Goal: Find specific page/section: Find specific page/section

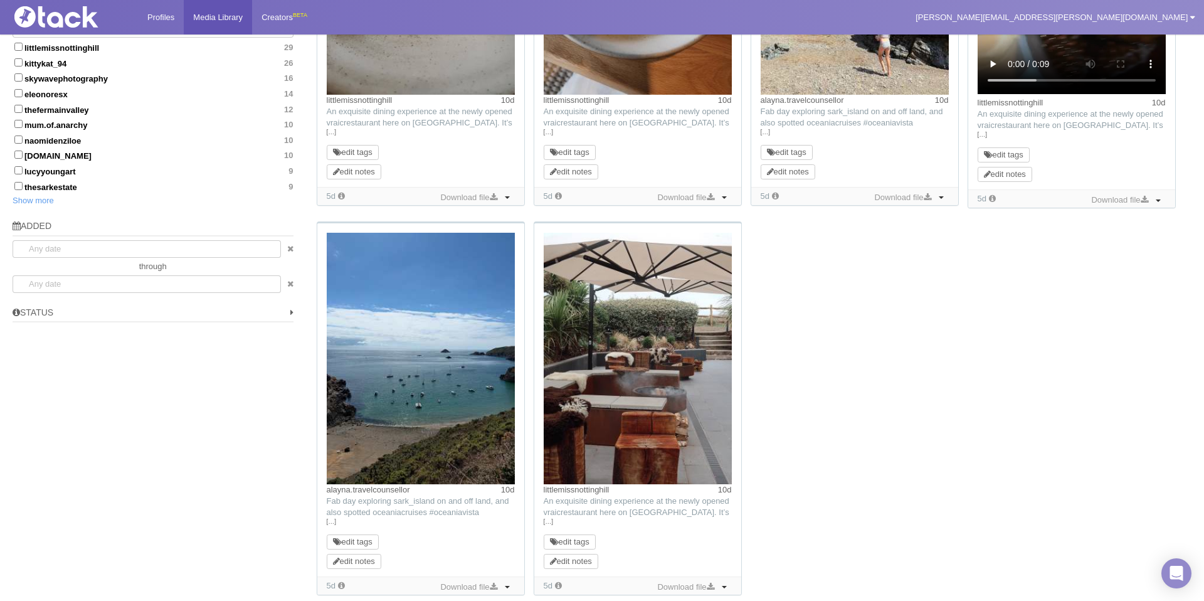
scroll to position [851, 0]
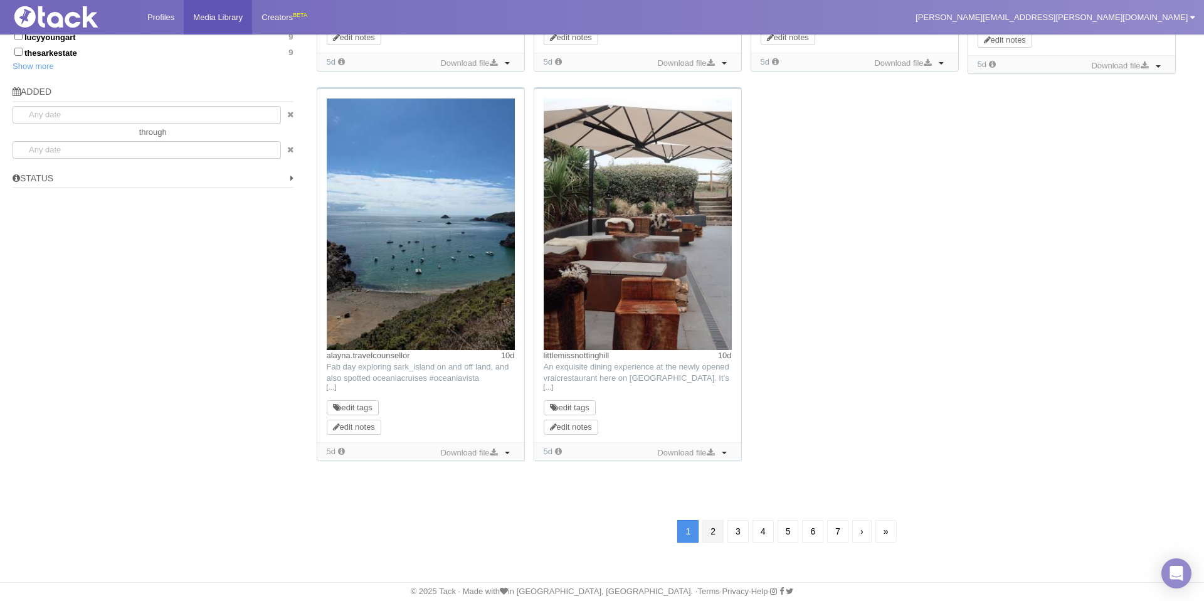
click at [711, 531] on link "2" at bounding box center [712, 531] width 21 height 23
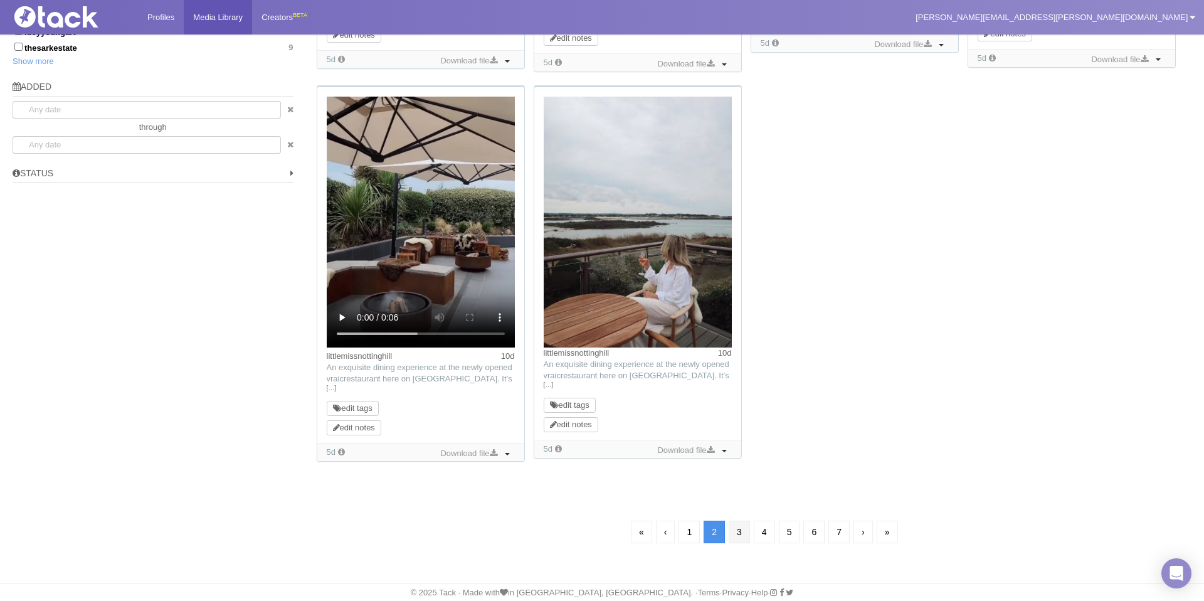
click at [737, 523] on link "3" at bounding box center [738, 531] width 21 height 23
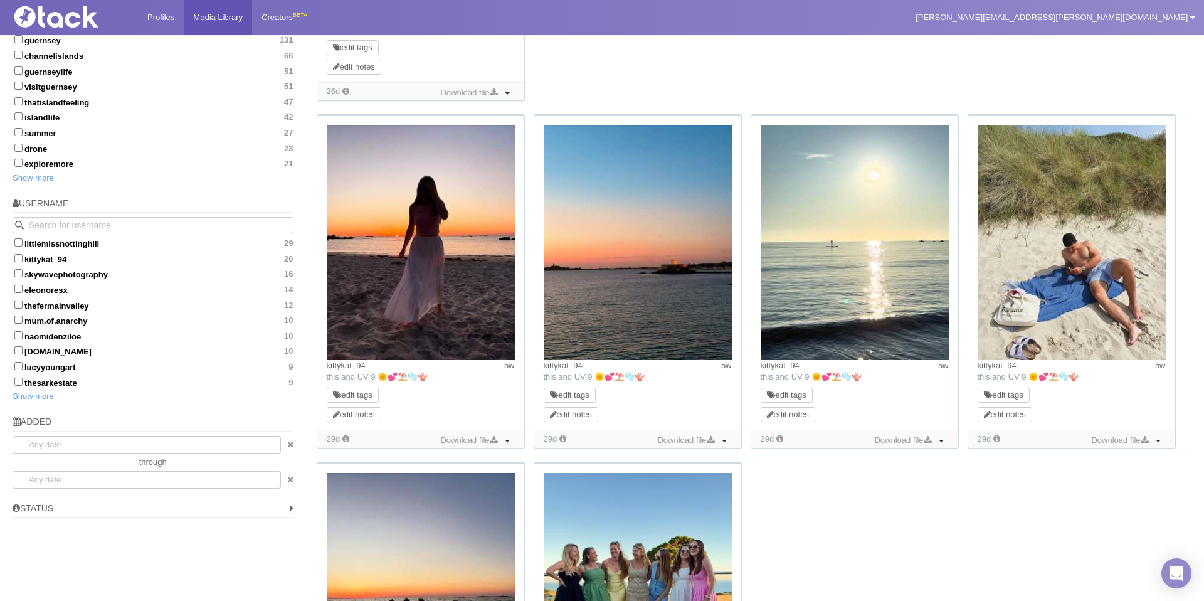
scroll to position [857, 0]
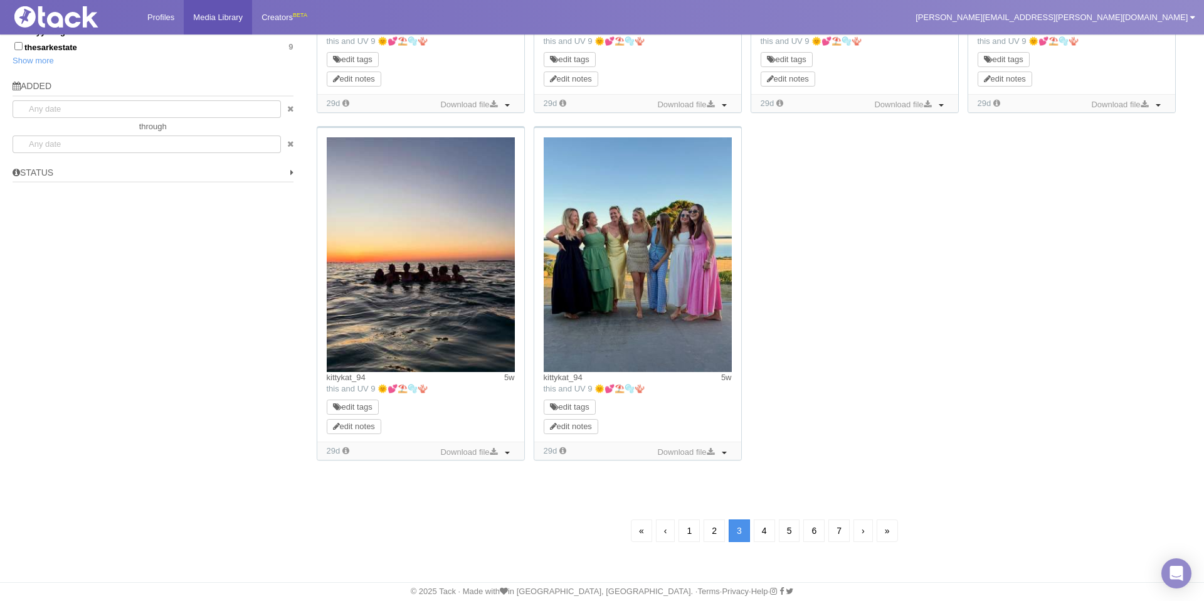
click at [757, 537] on link "4" at bounding box center [763, 530] width 21 height 23
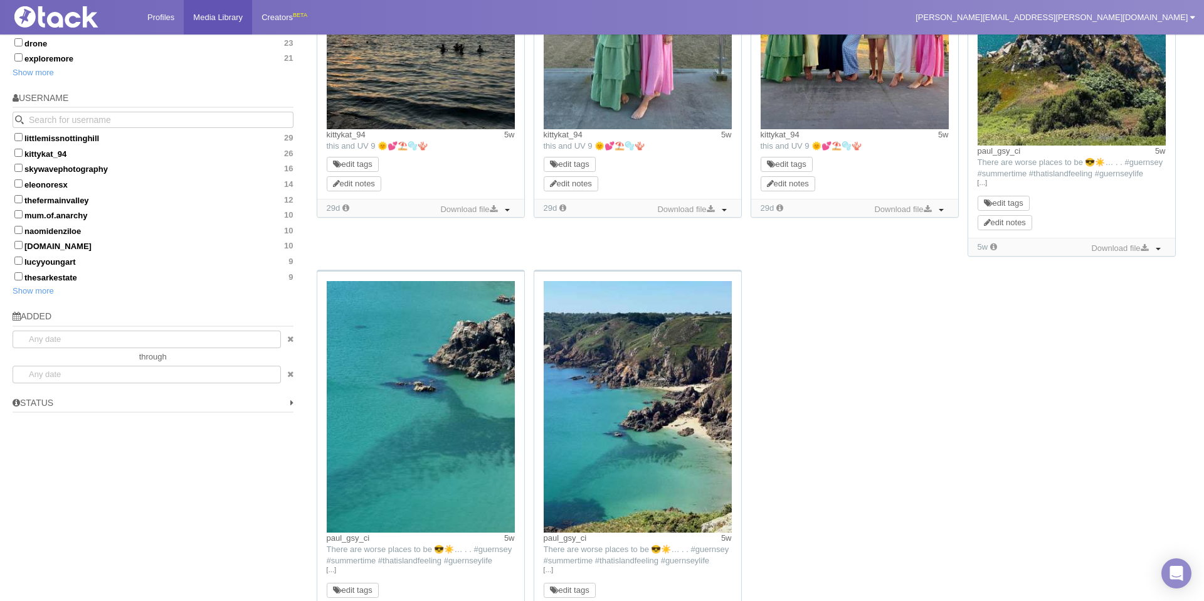
scroll to position [810, 0]
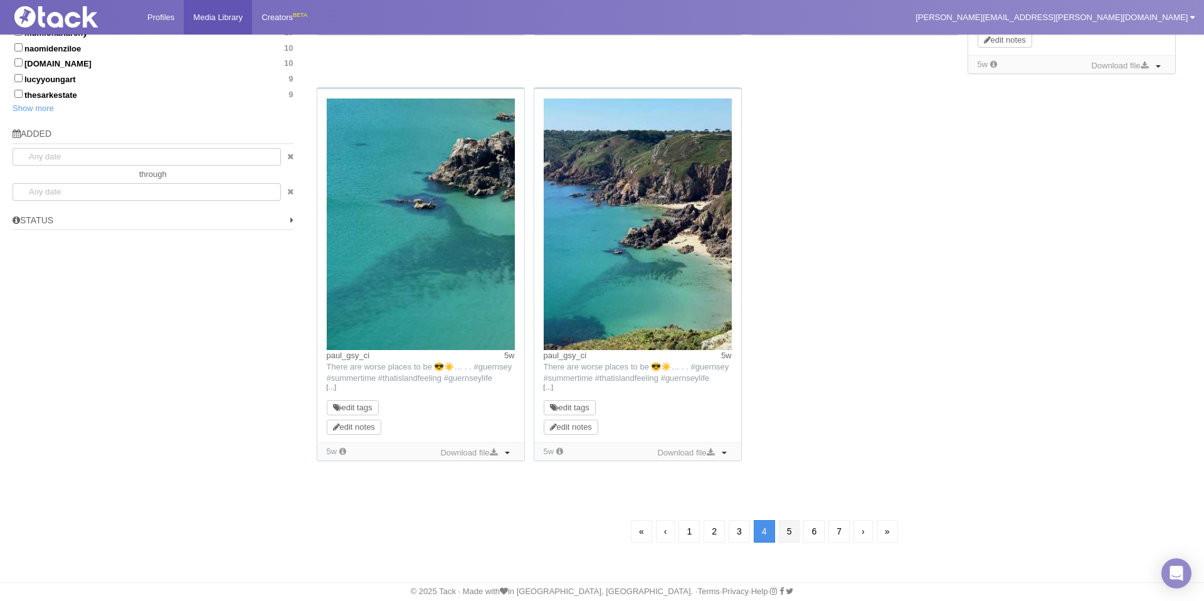
click at [785, 537] on link "5" at bounding box center [789, 531] width 21 height 23
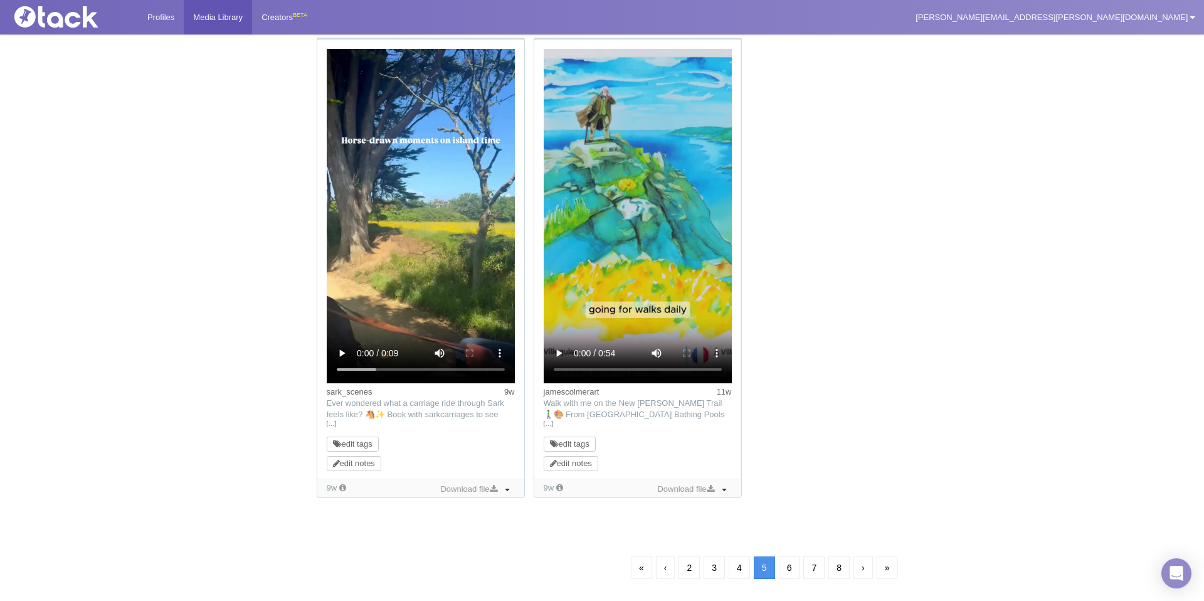
click at [787, 571] on link "6" at bounding box center [789, 567] width 21 height 23
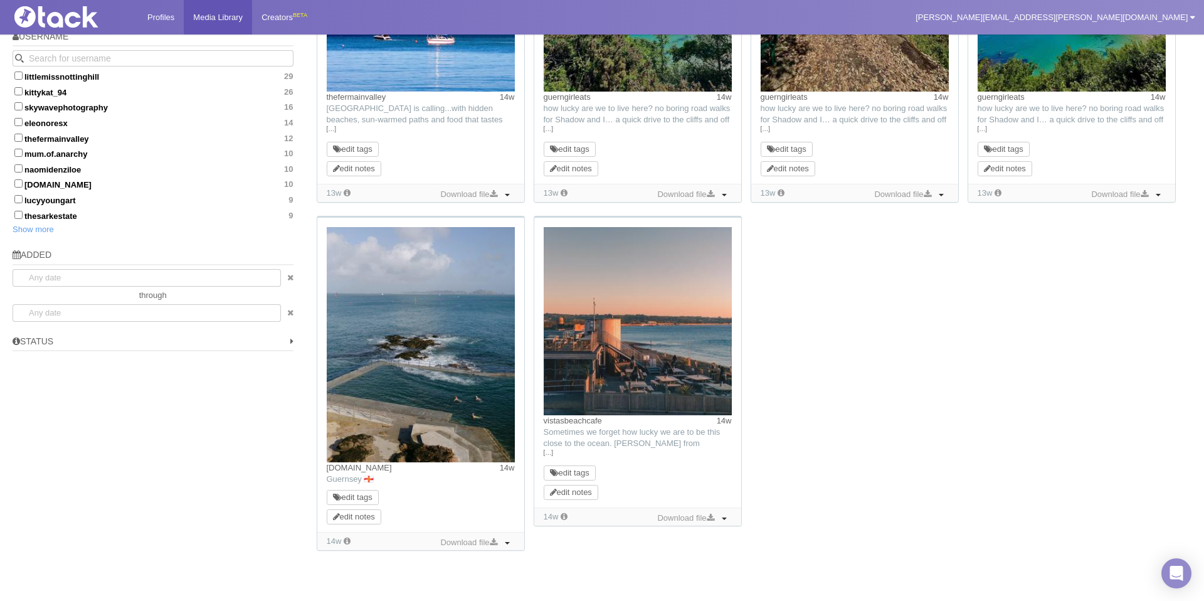
scroll to position [779, 0]
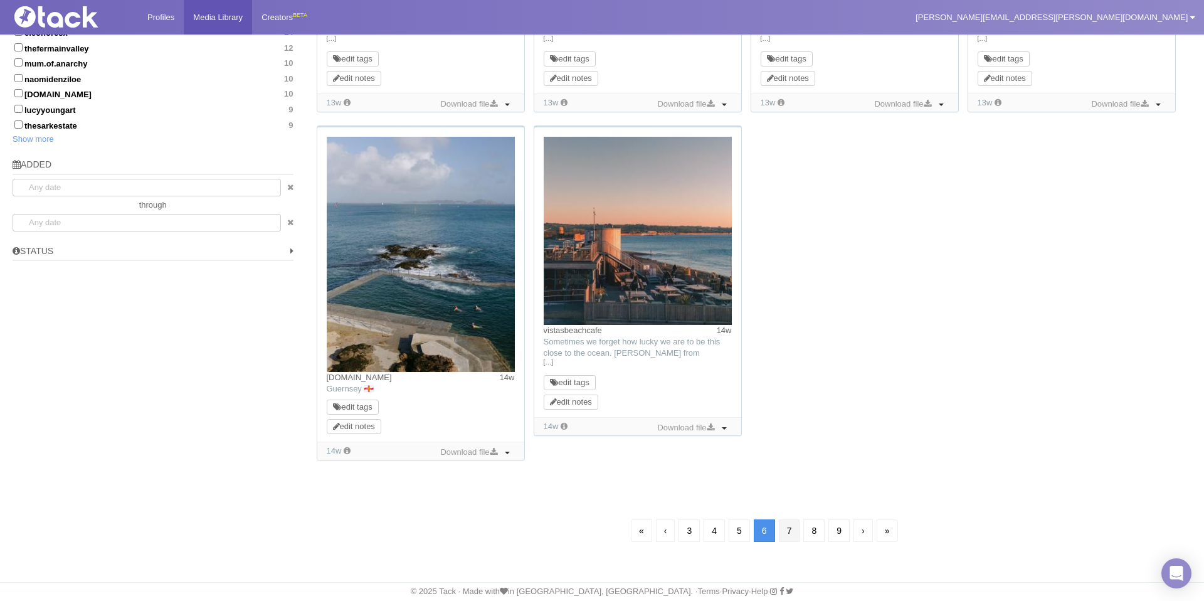
click at [787, 523] on link "7" at bounding box center [789, 530] width 21 height 23
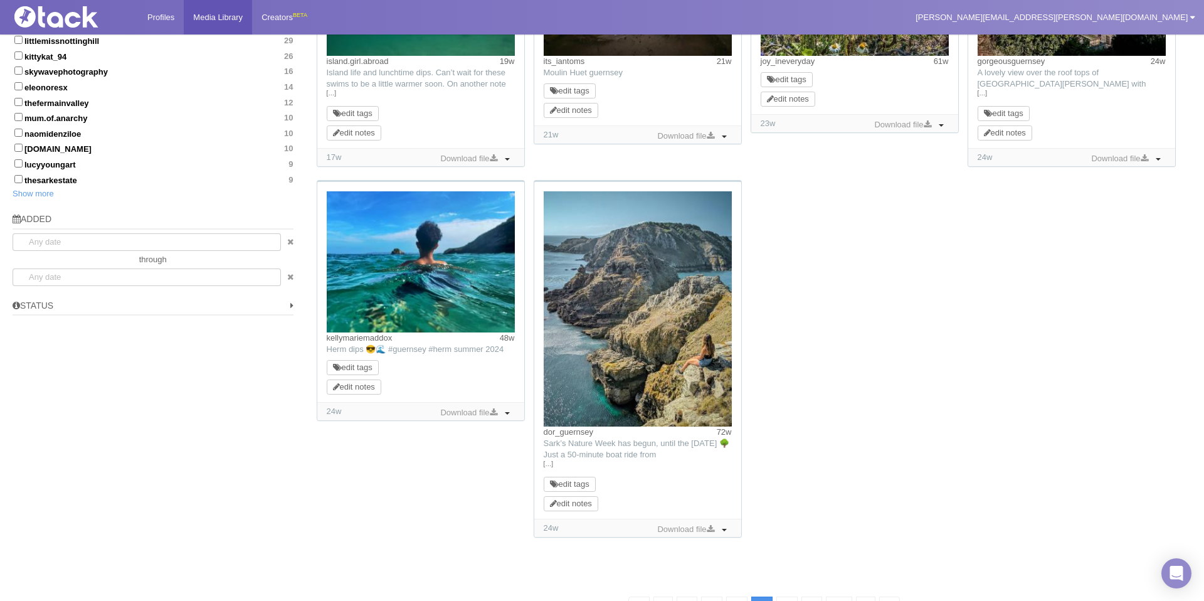
scroll to position [736, 0]
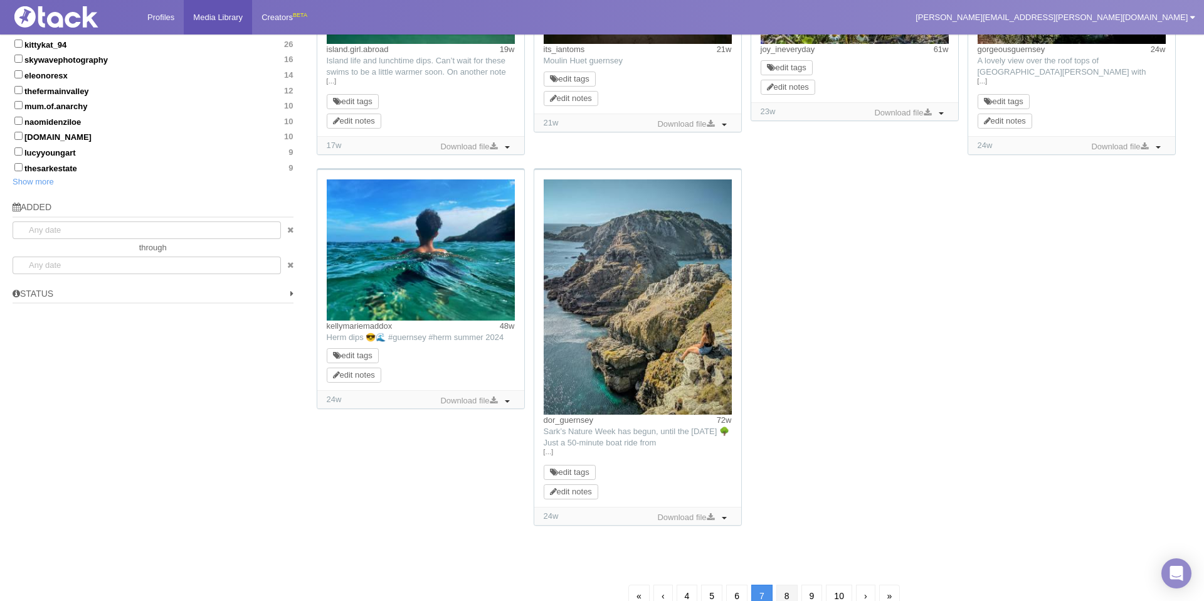
click at [783, 592] on link "8" at bounding box center [786, 595] width 21 height 23
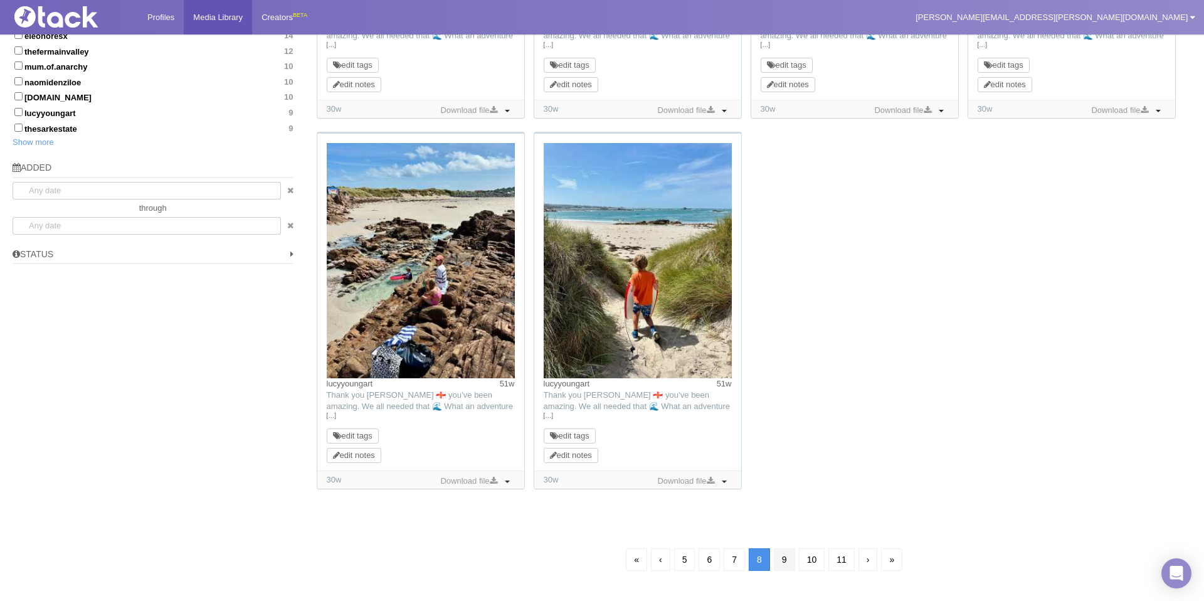
click at [779, 555] on link "9" at bounding box center [784, 559] width 21 height 23
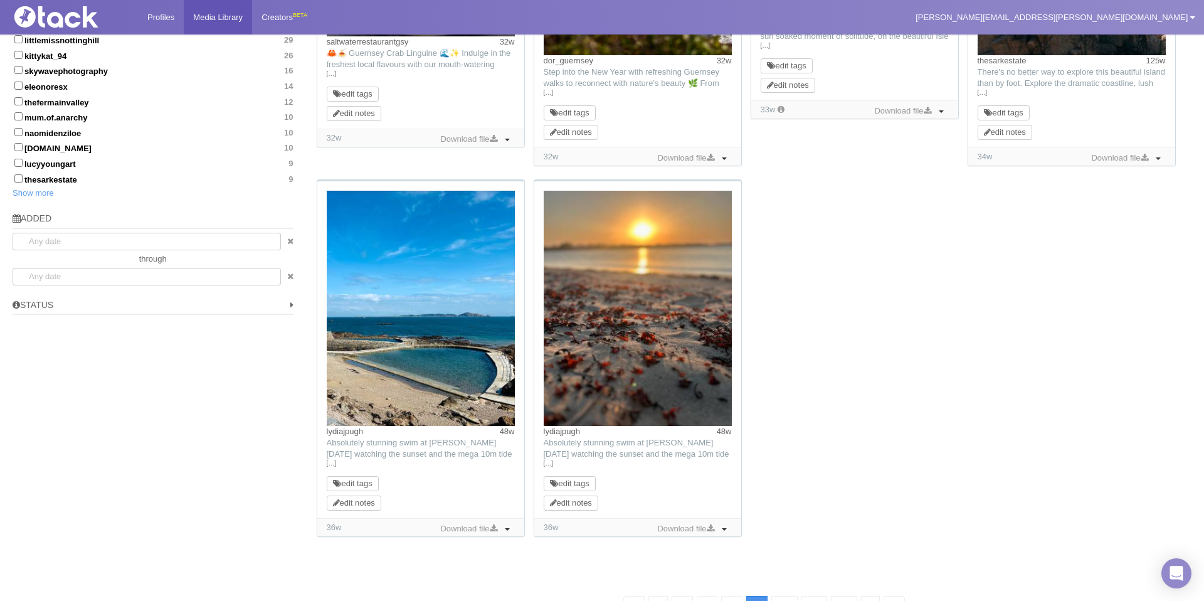
scroll to position [802, 0]
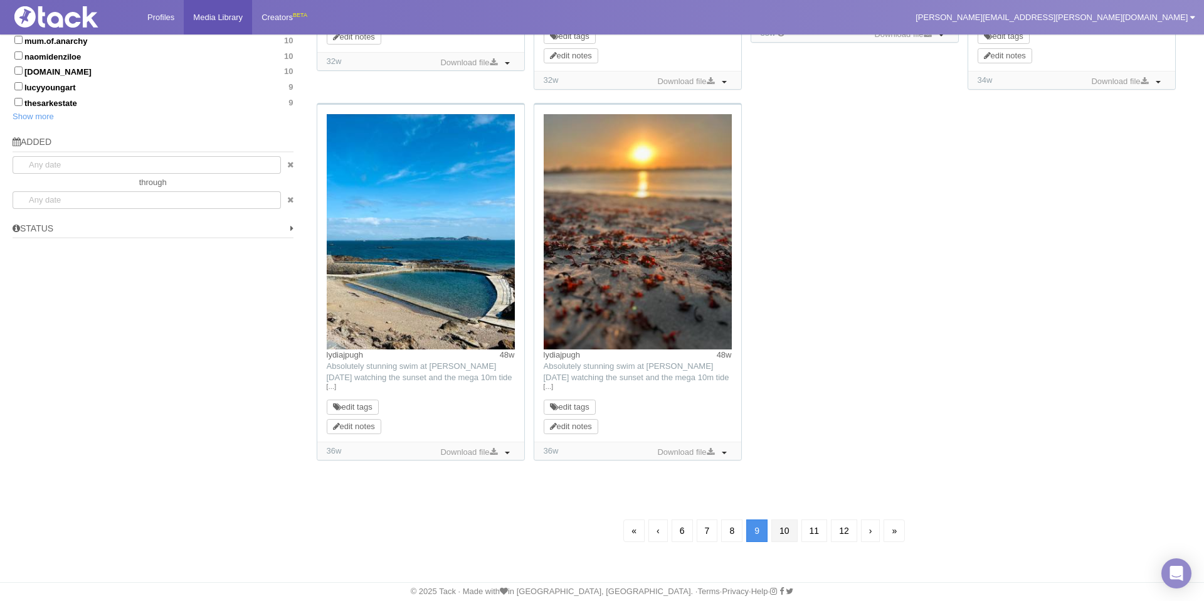
click at [780, 530] on link "10" at bounding box center [784, 530] width 26 height 23
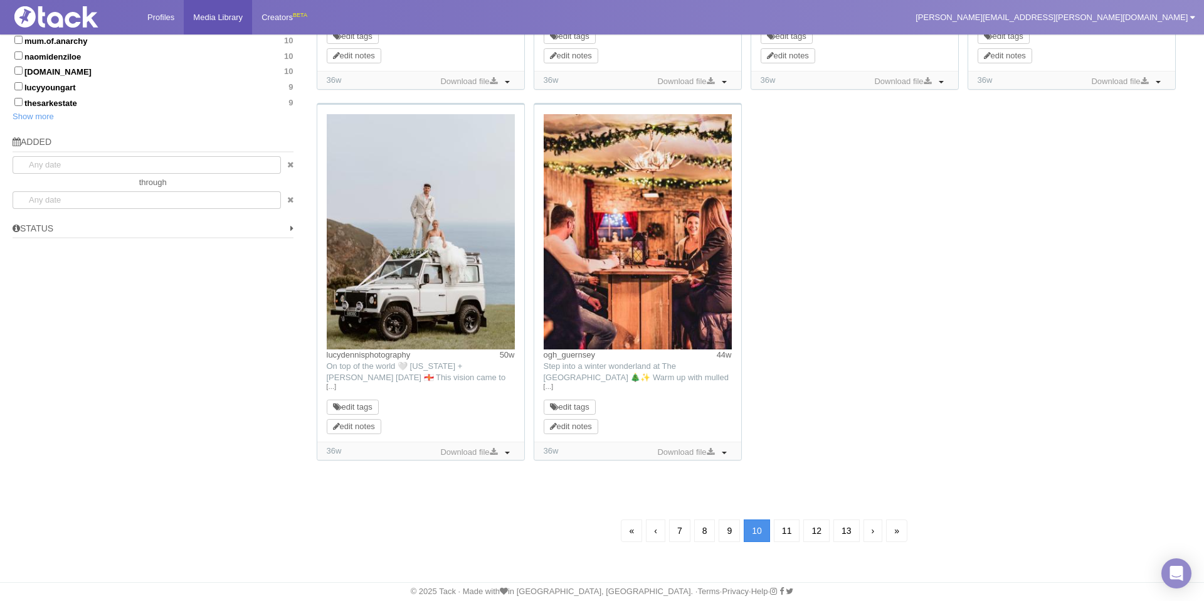
click at [790, 530] on link "11" at bounding box center [787, 530] width 26 height 23
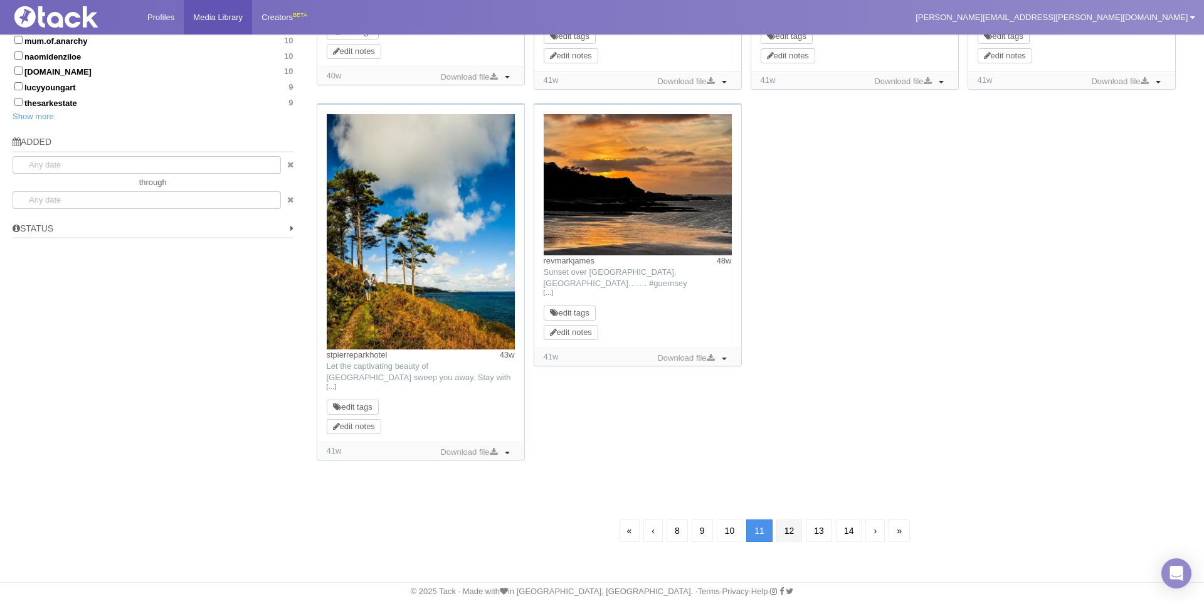
click at [790, 525] on link "12" at bounding box center [789, 530] width 26 height 23
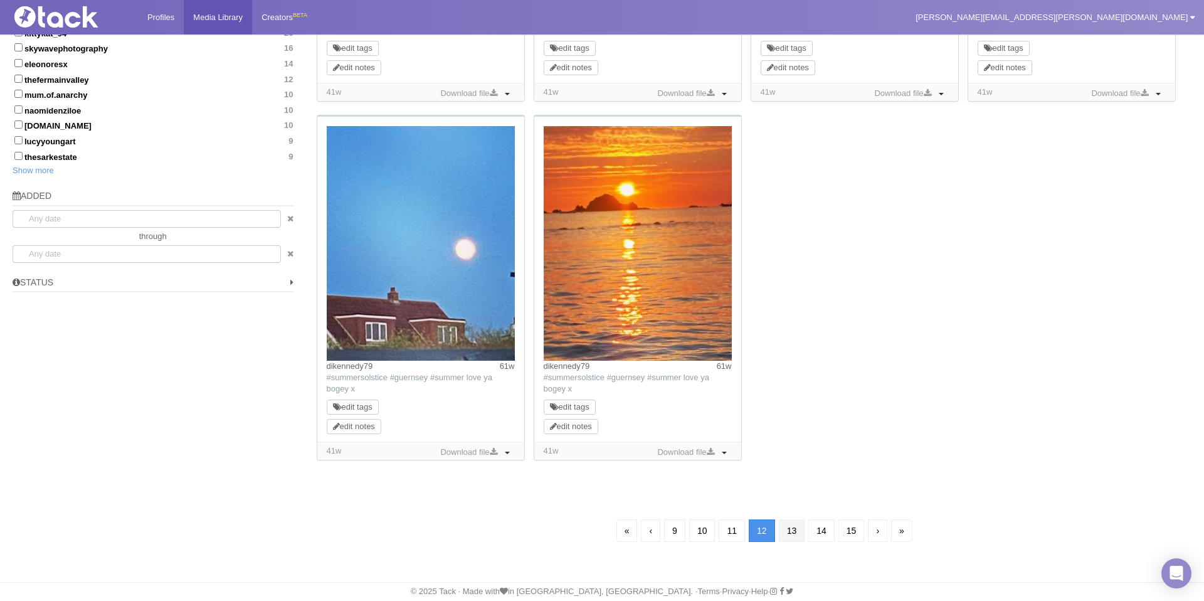
click at [790, 535] on link "13" at bounding box center [792, 530] width 26 height 23
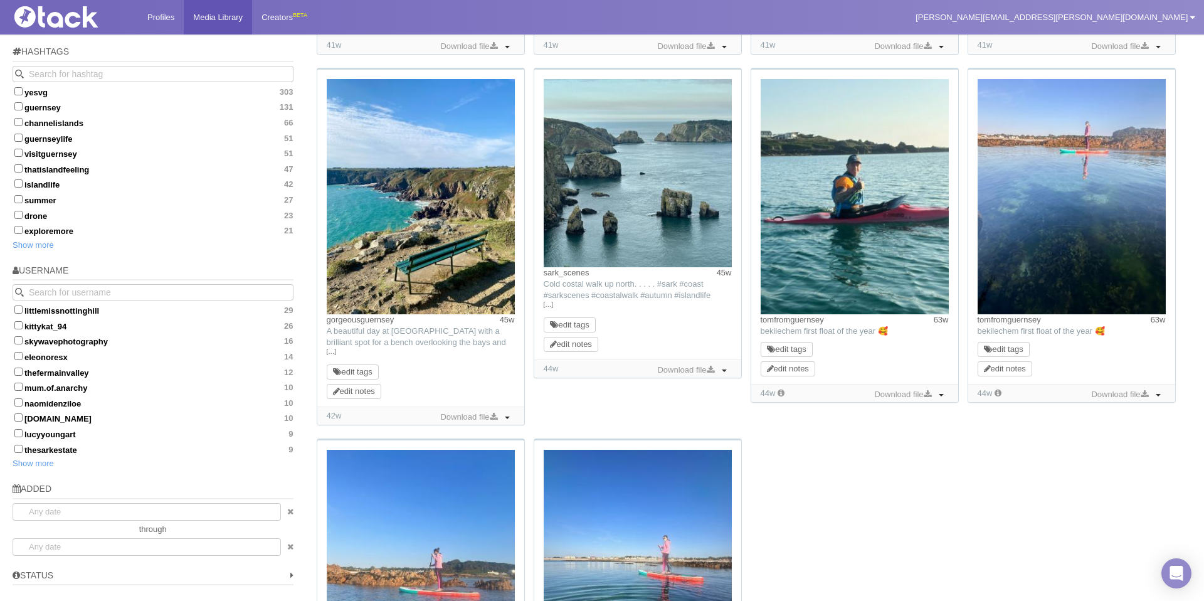
scroll to position [768, 0]
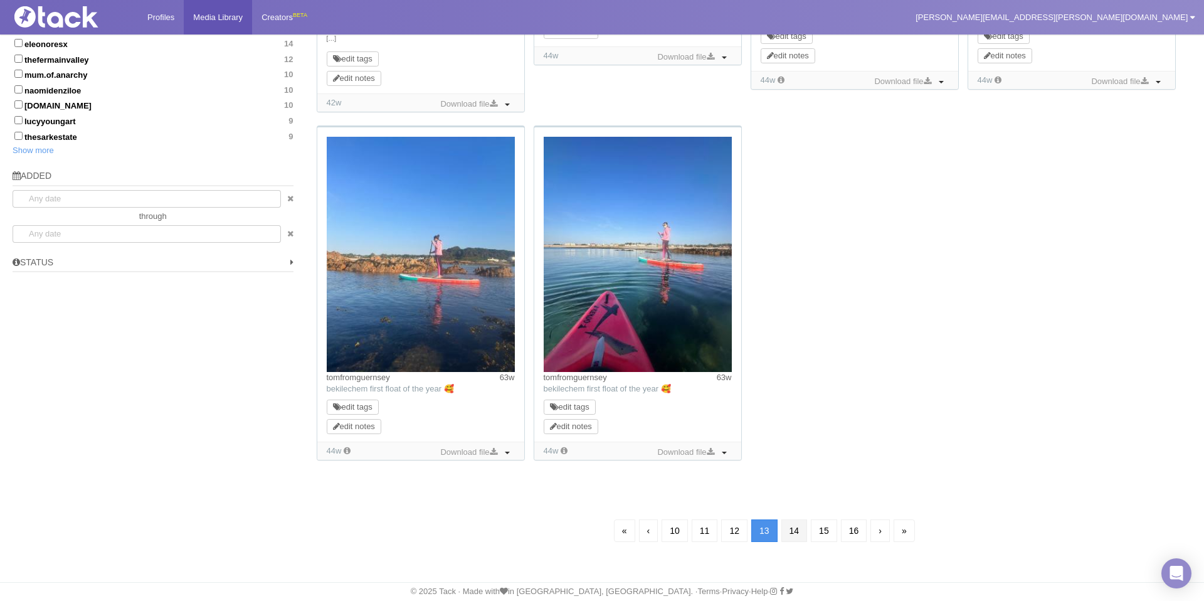
click at [798, 539] on link "14" at bounding box center [794, 530] width 26 height 23
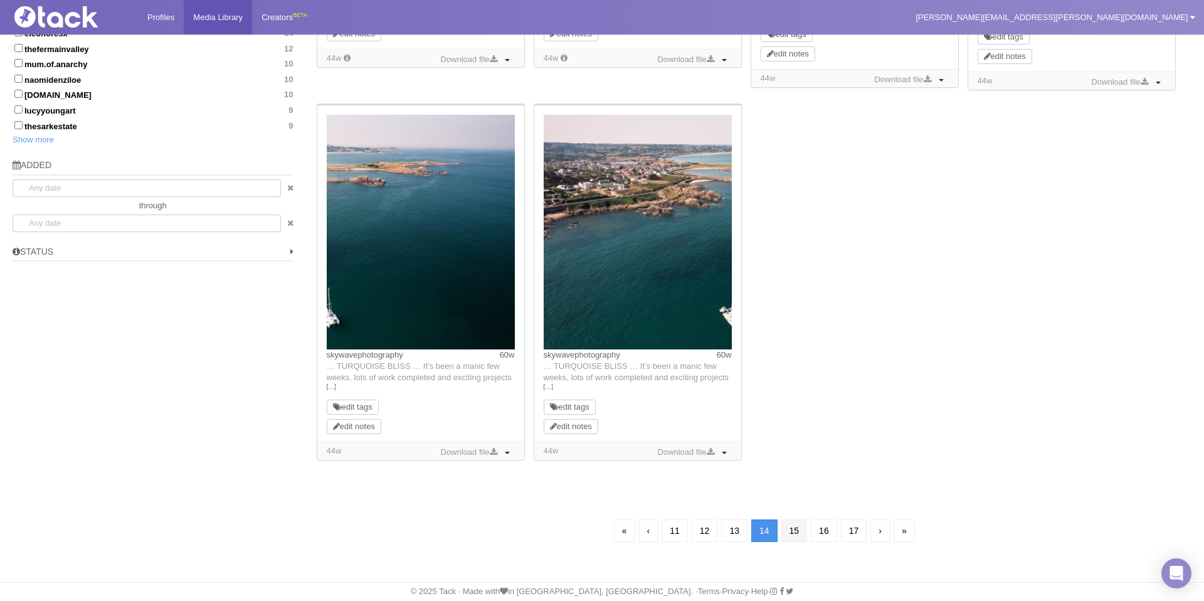
click at [795, 533] on link "15" at bounding box center [794, 530] width 26 height 23
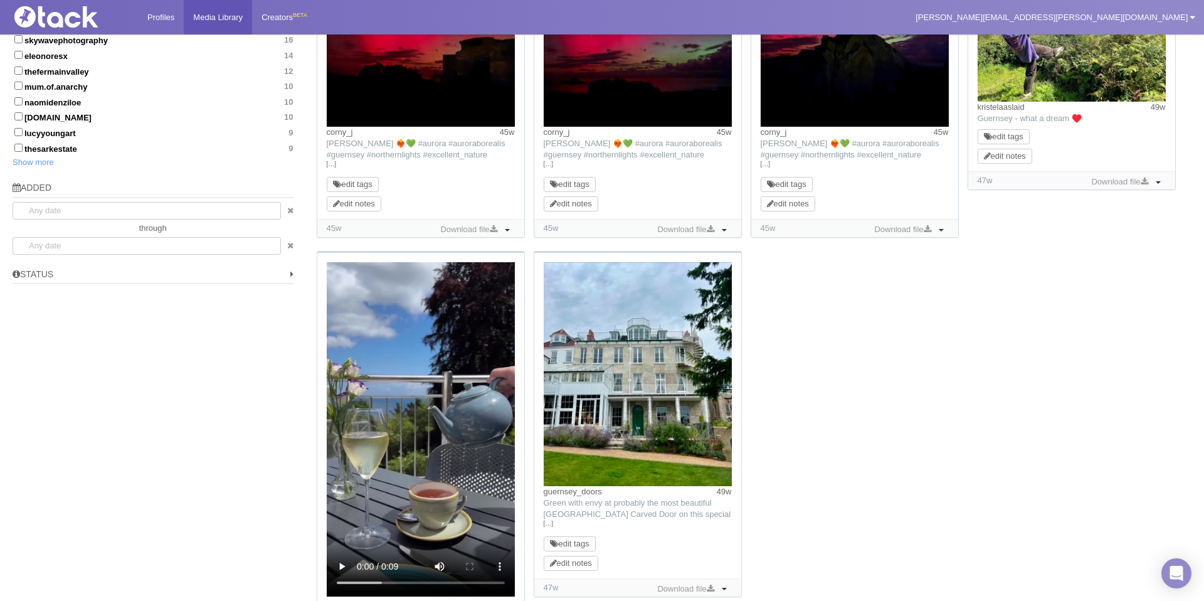
scroll to position [975, 0]
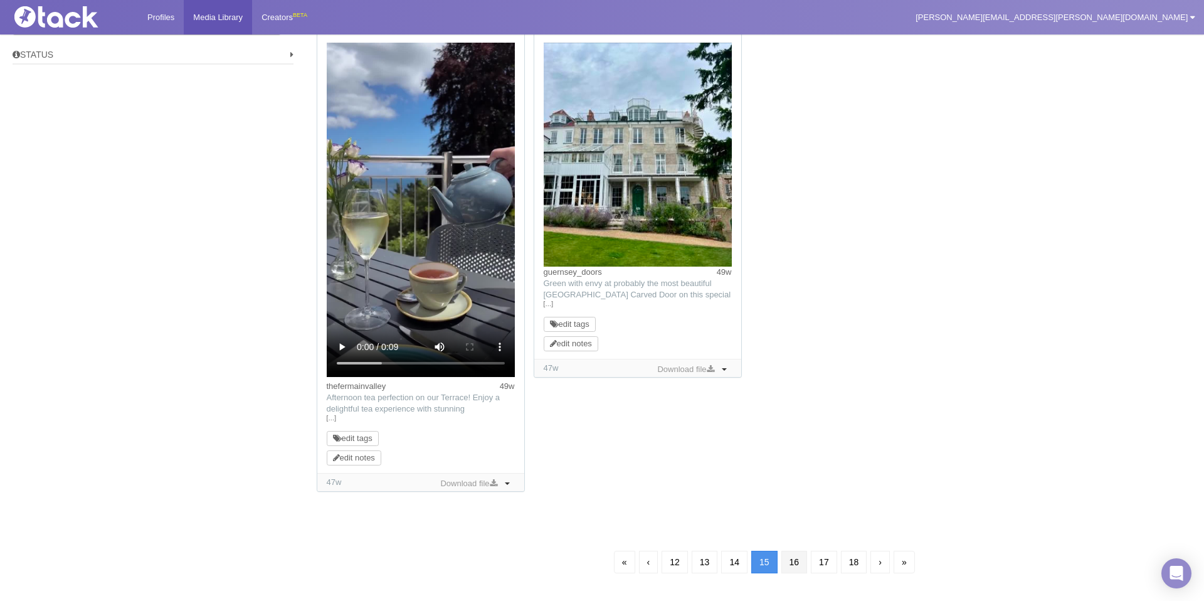
click at [792, 561] on link "16" at bounding box center [794, 561] width 26 height 23
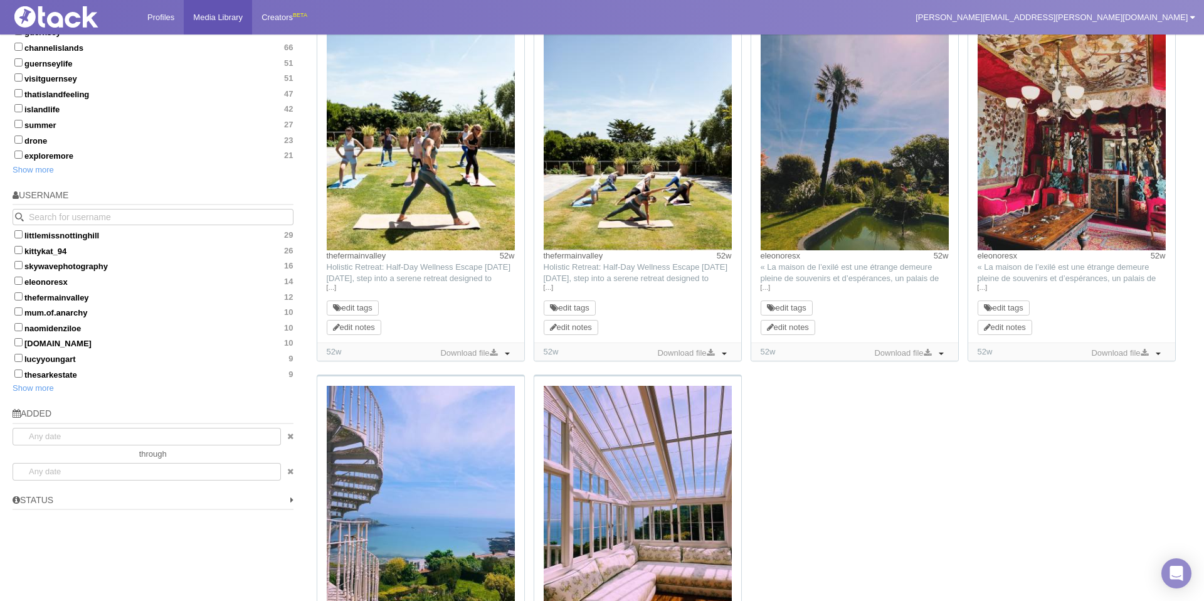
scroll to position [802, 0]
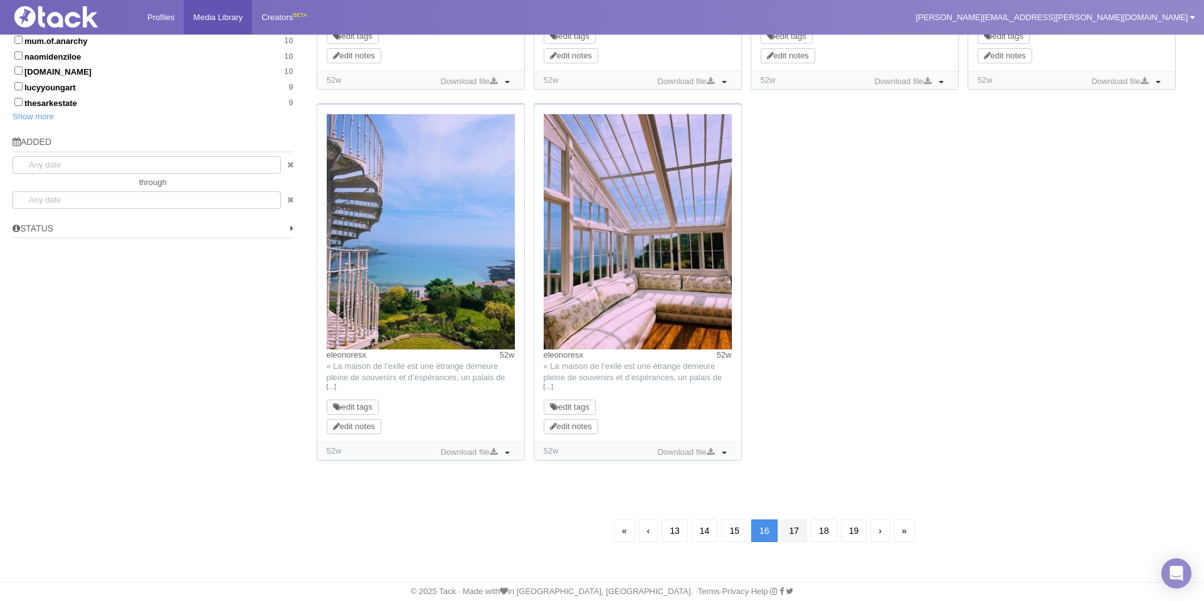
click at [792, 523] on link "17" at bounding box center [794, 530] width 26 height 23
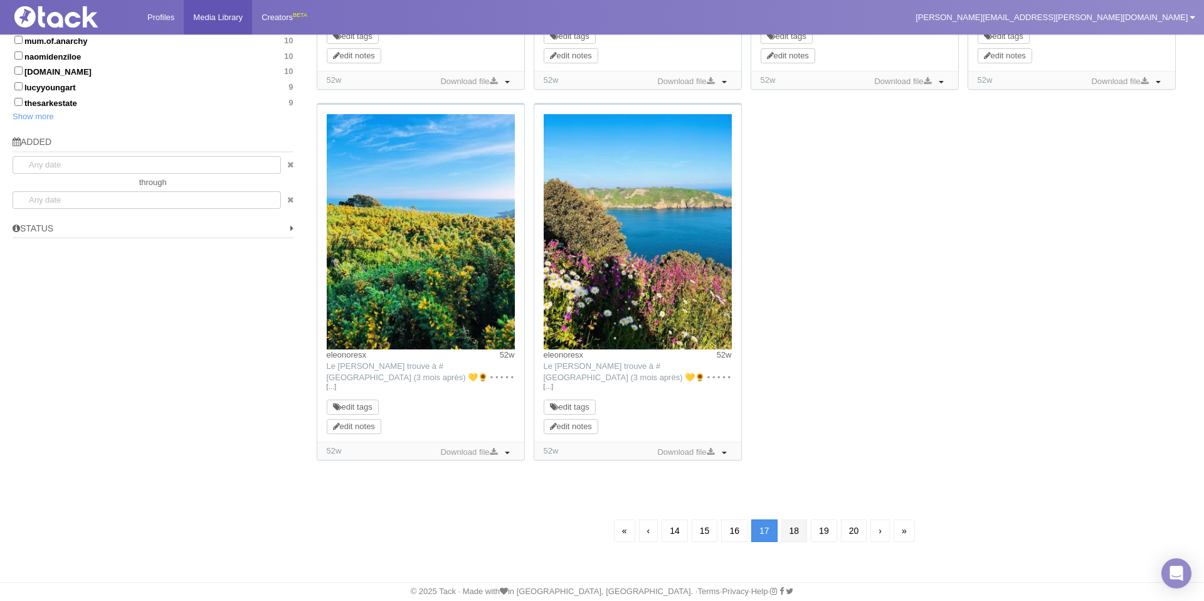
click at [796, 533] on link "18" at bounding box center [794, 530] width 26 height 23
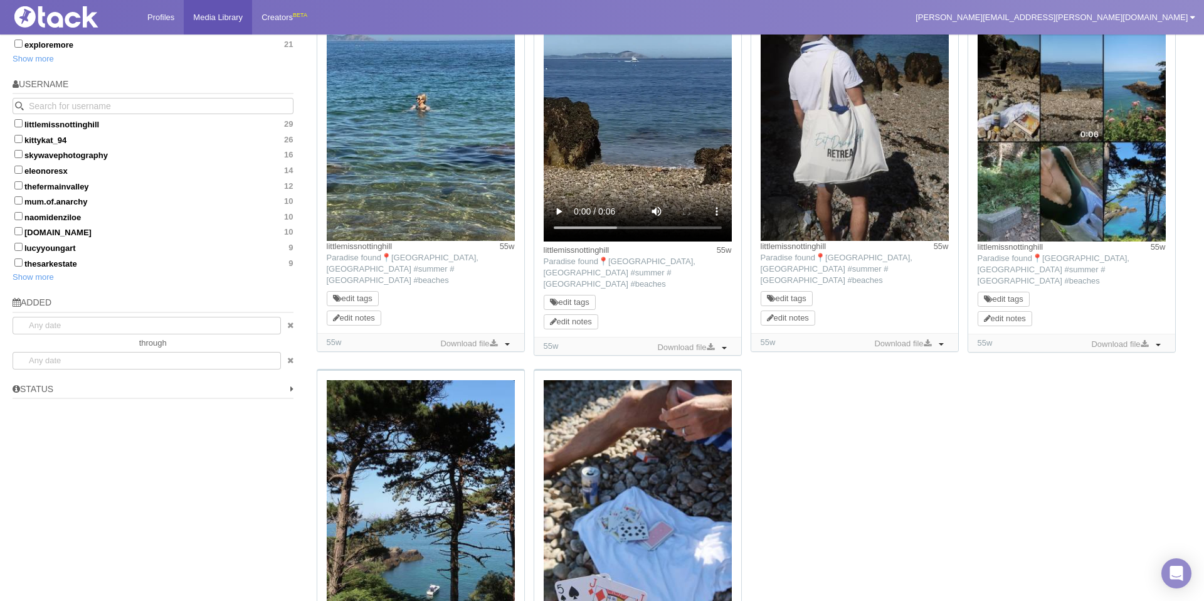
scroll to position [820, 0]
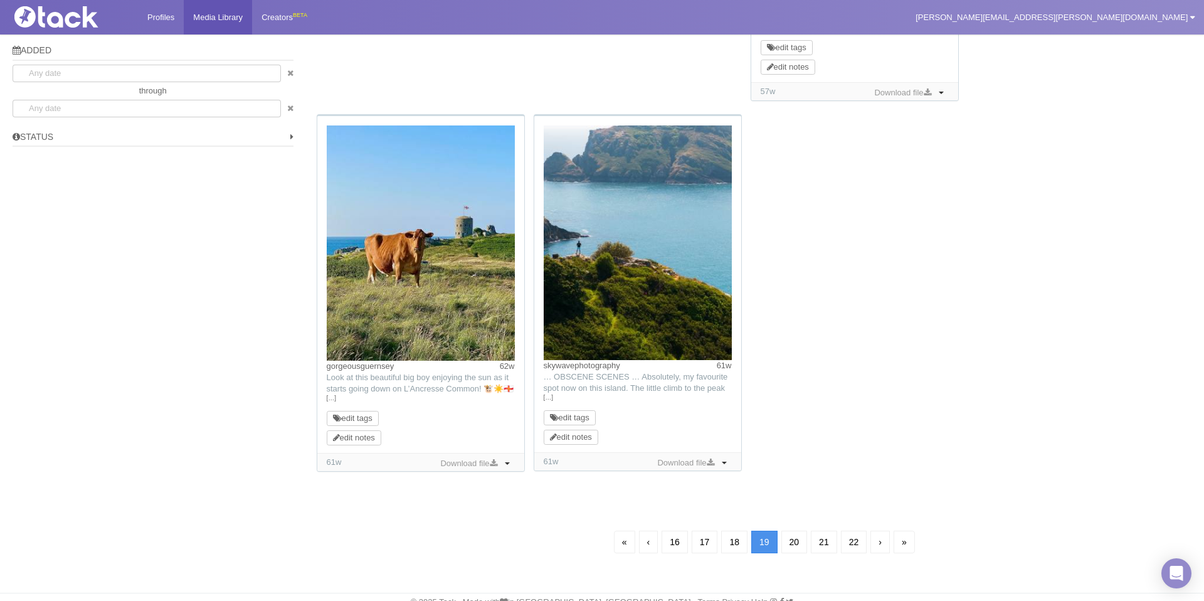
scroll to position [903, 0]
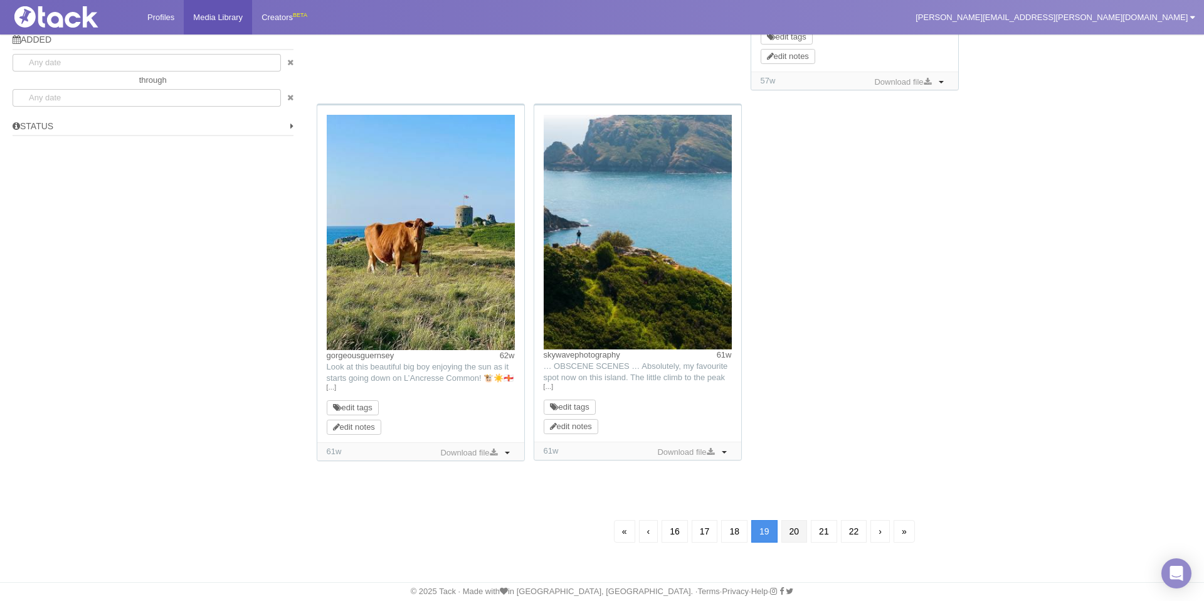
click at [797, 536] on link "20" at bounding box center [794, 531] width 26 height 23
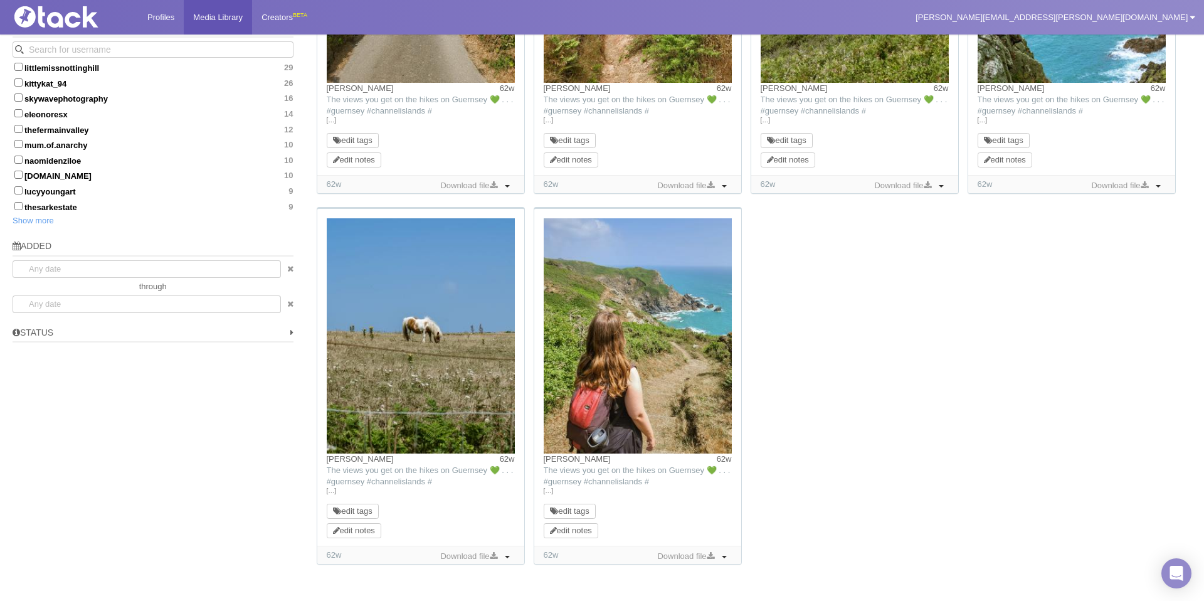
scroll to position [802, 0]
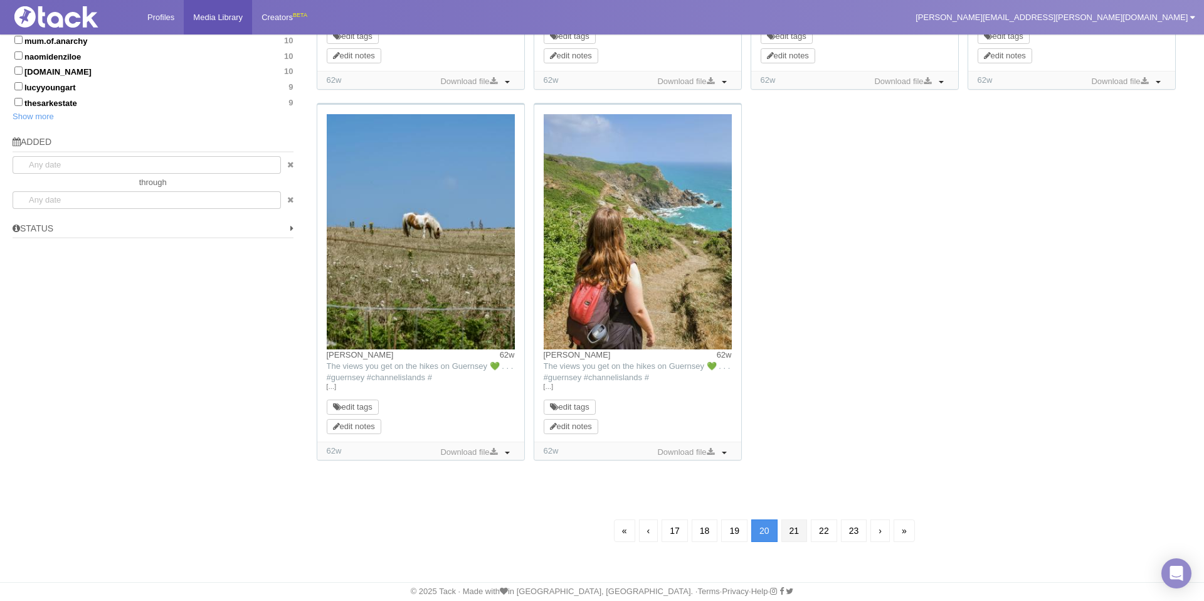
click at [799, 537] on link "21" at bounding box center [794, 530] width 26 height 23
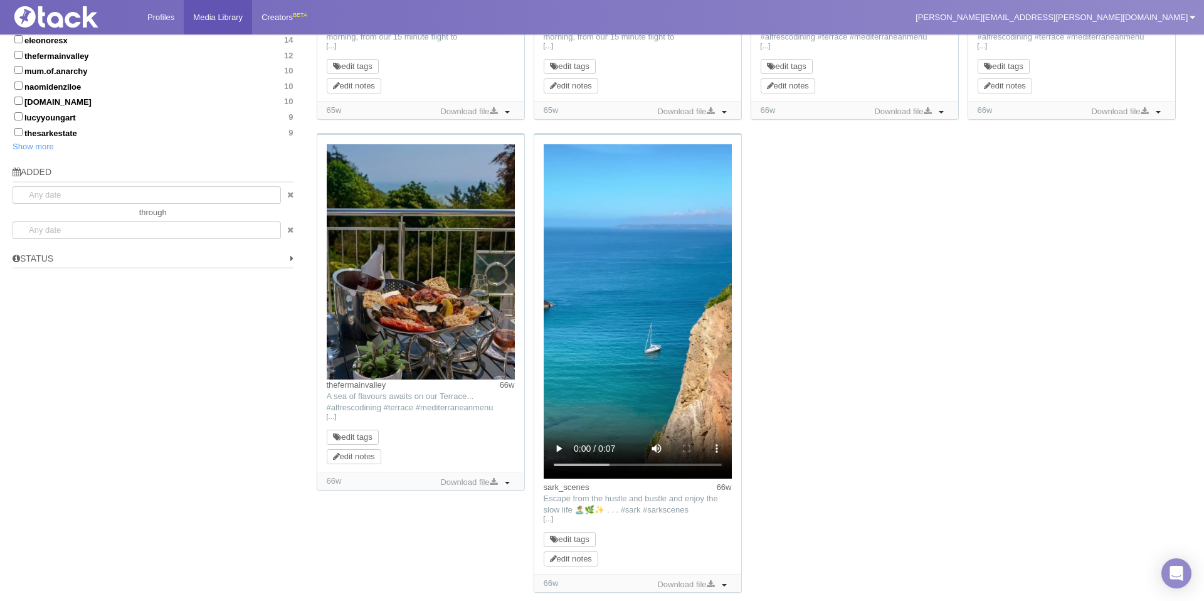
scroll to position [903, 0]
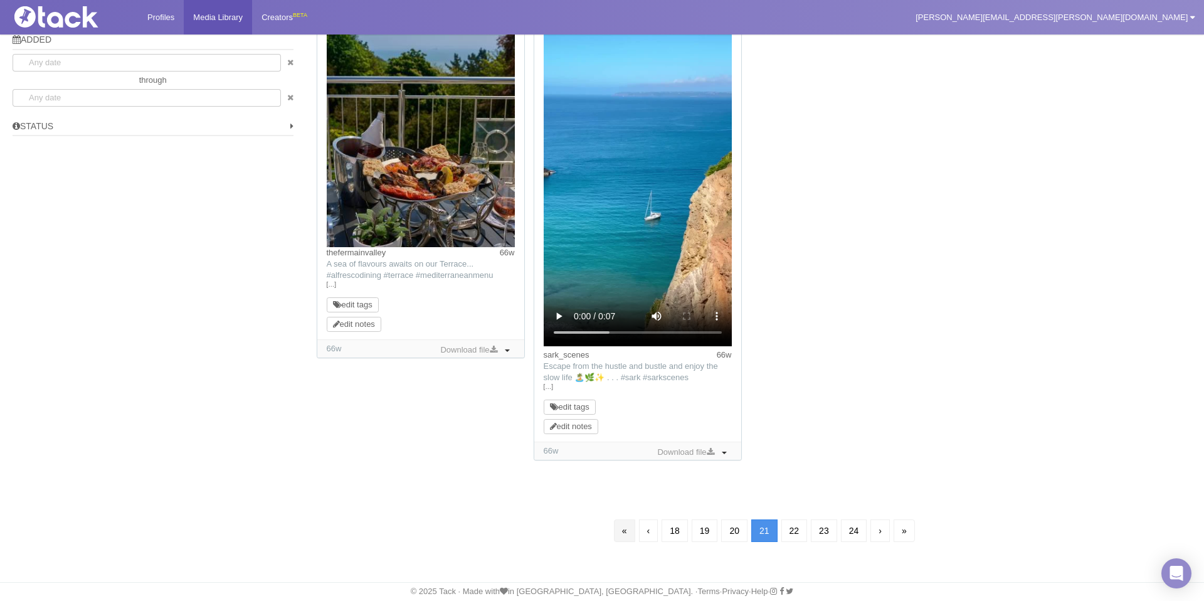
click at [619, 535] on link "«" at bounding box center [624, 530] width 21 height 23
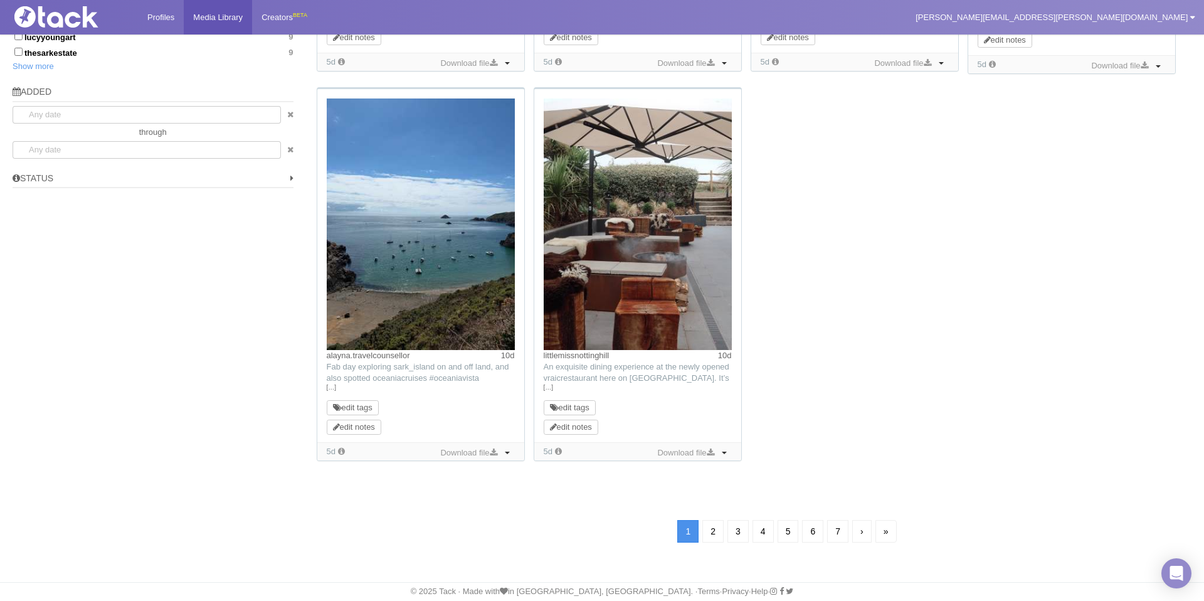
scroll to position [90, 0]
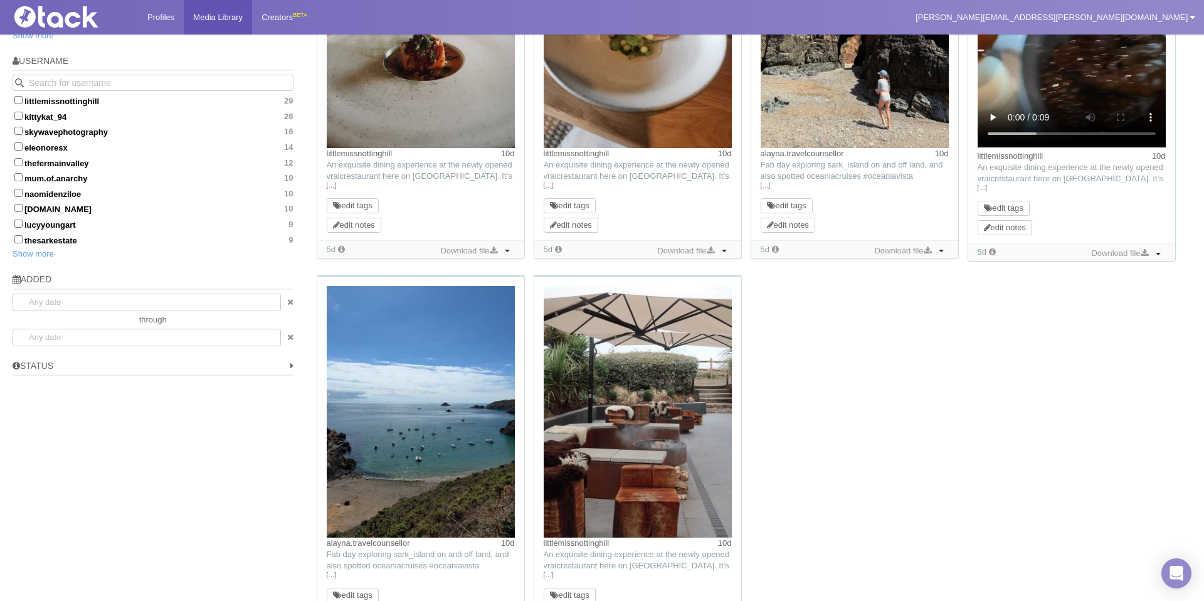
scroll to position [805, 0]
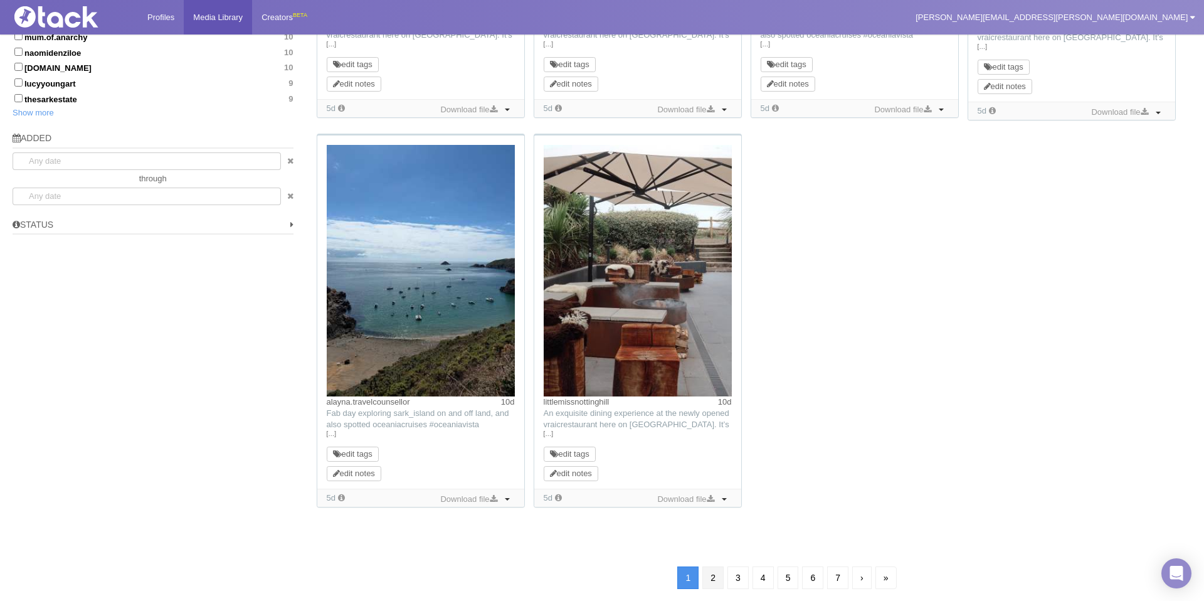
click at [711, 579] on link "2" at bounding box center [712, 577] width 21 height 23
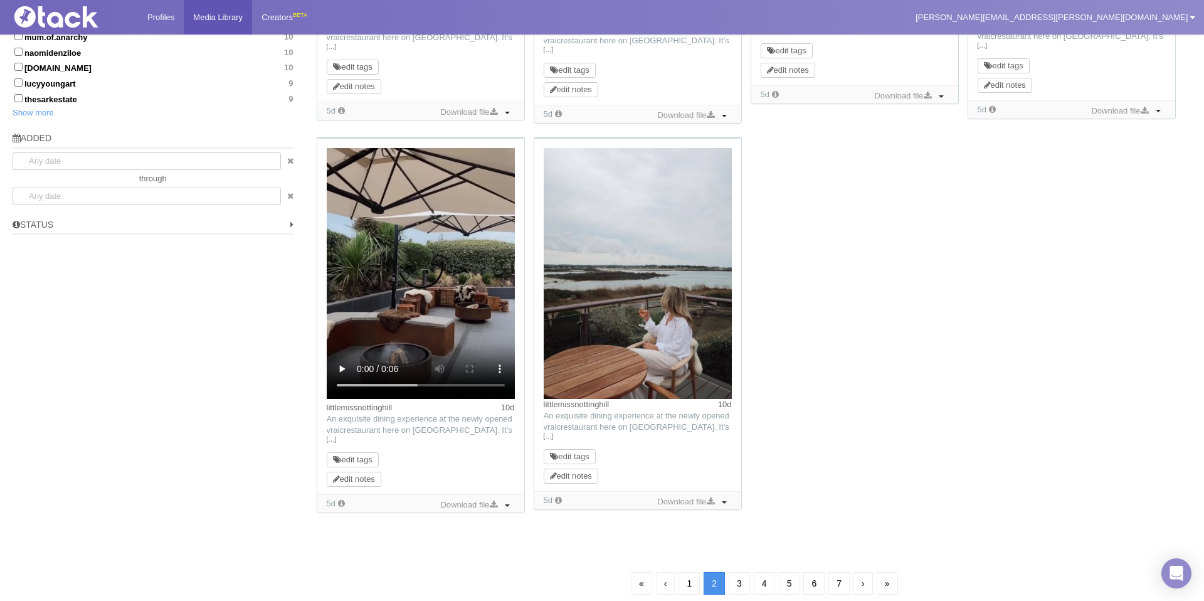
scroll to position [90, 0]
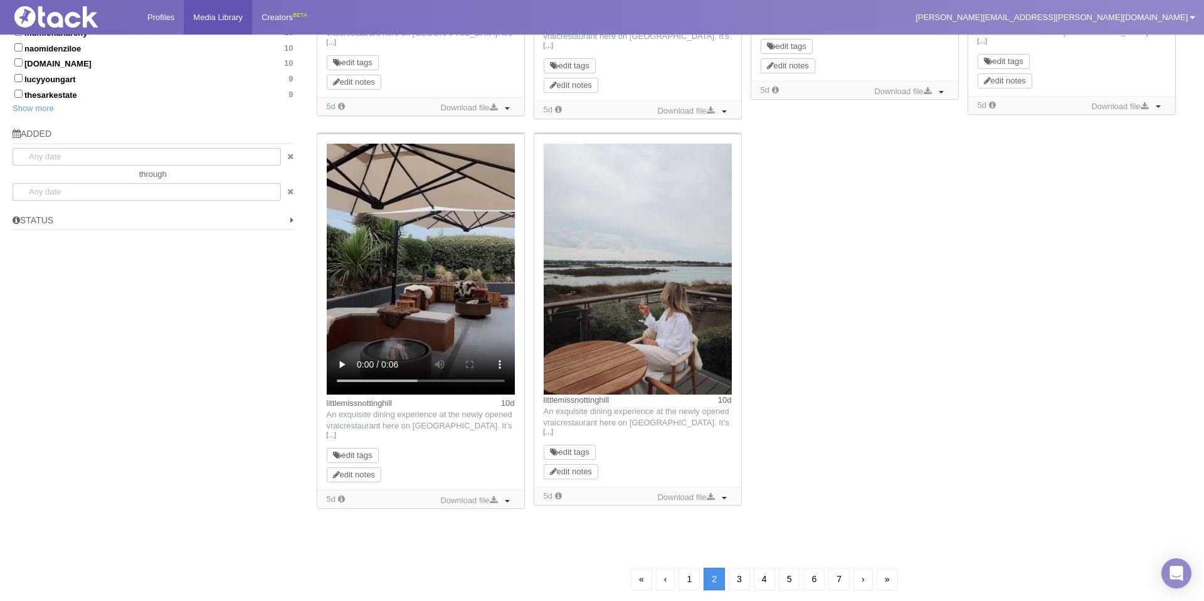
scroll to position [812, 0]
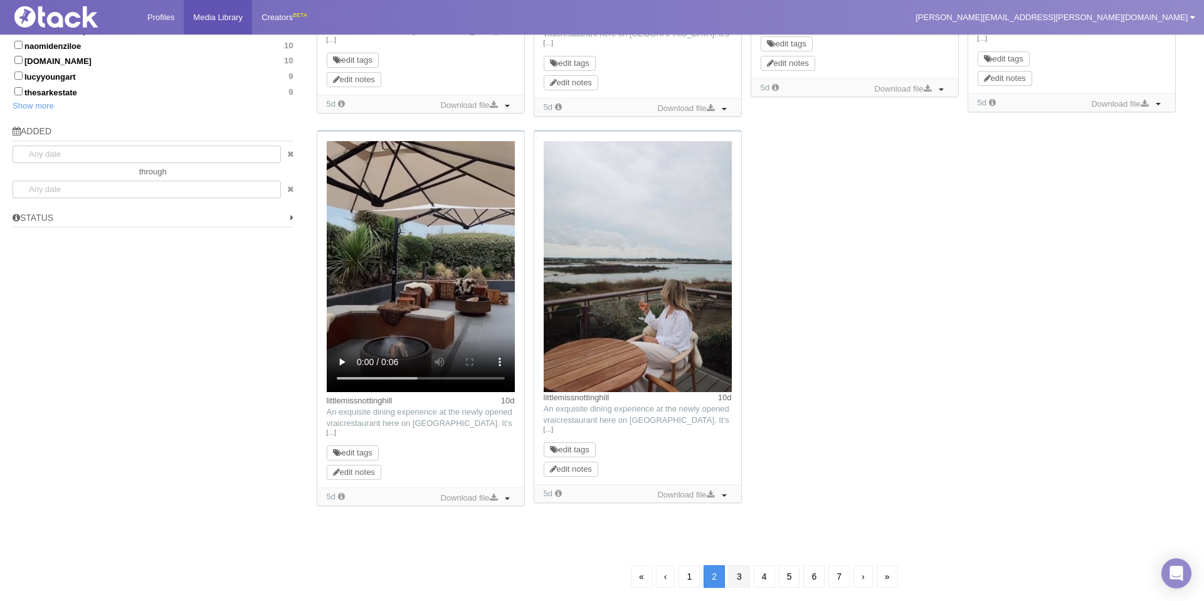
click at [733, 575] on link "3" at bounding box center [738, 576] width 21 height 23
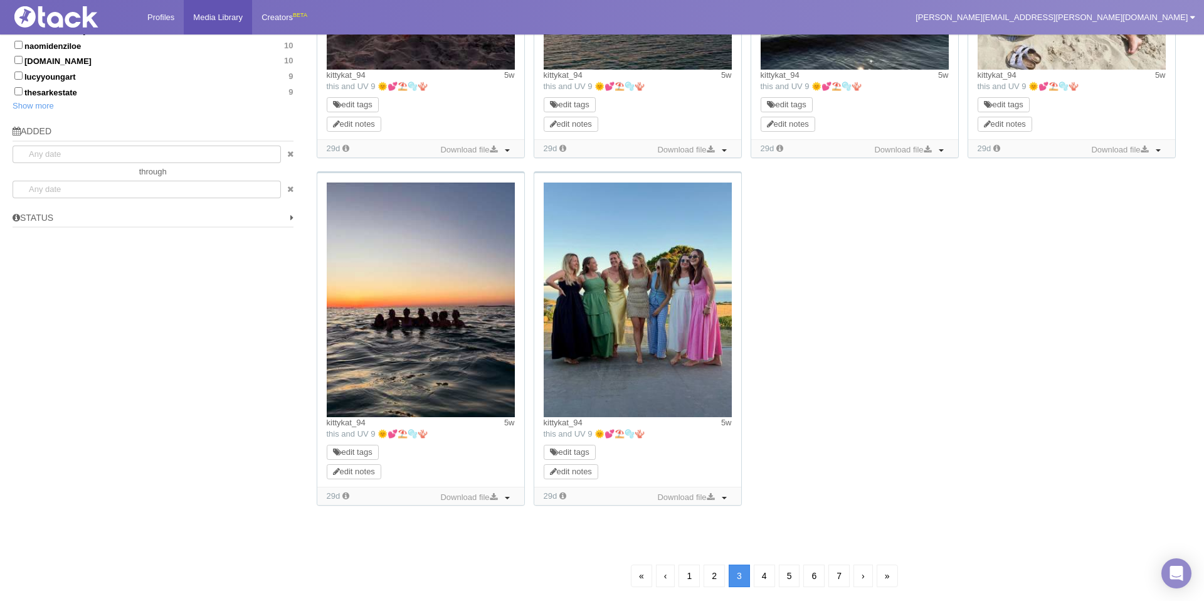
scroll to position [90, 0]
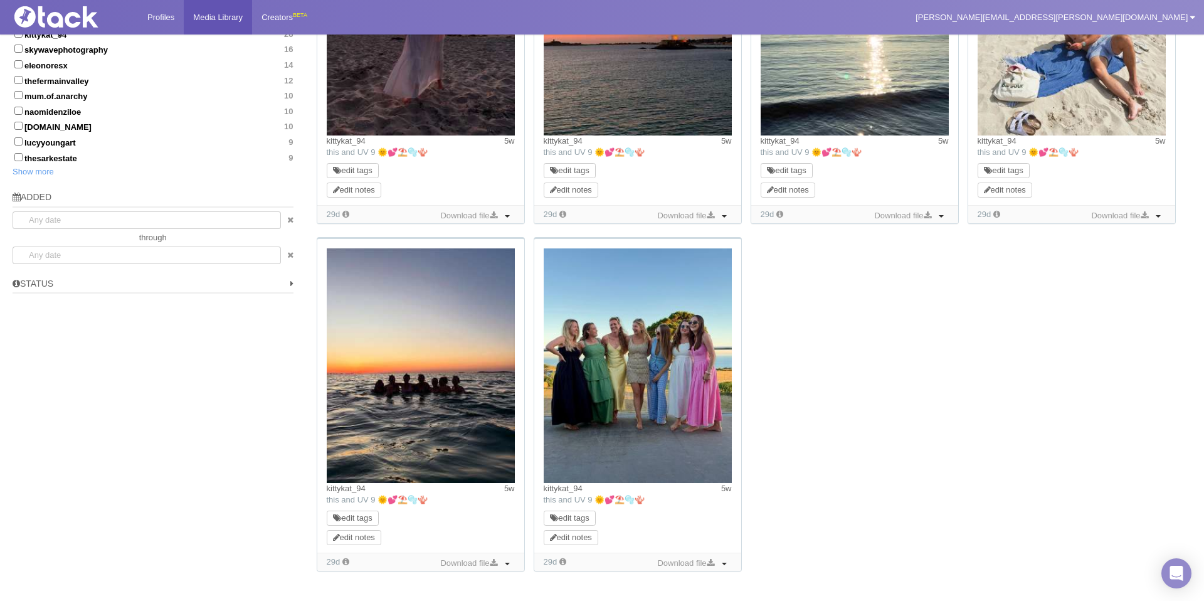
scroll to position [857, 0]
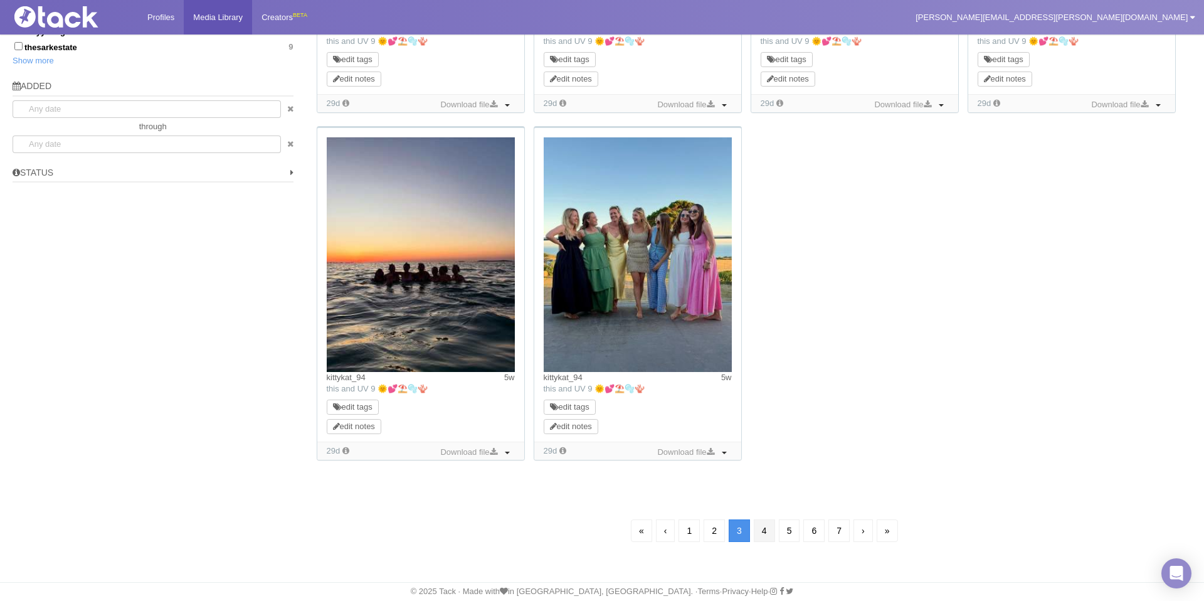
click at [765, 534] on link "4" at bounding box center [763, 530] width 21 height 23
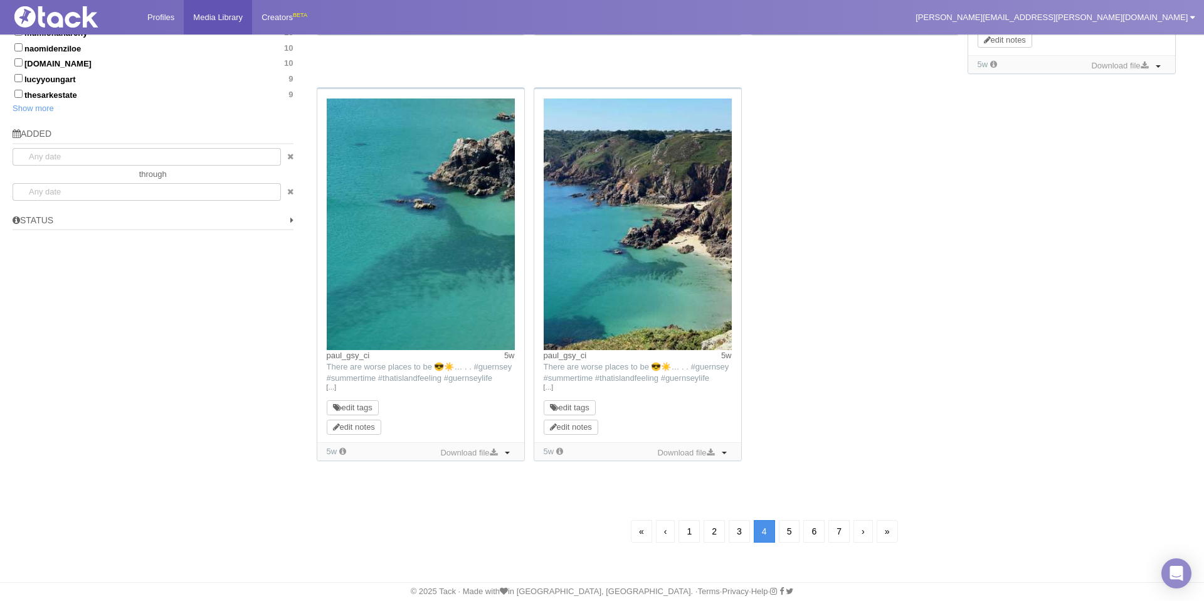
scroll to position [90, 0]
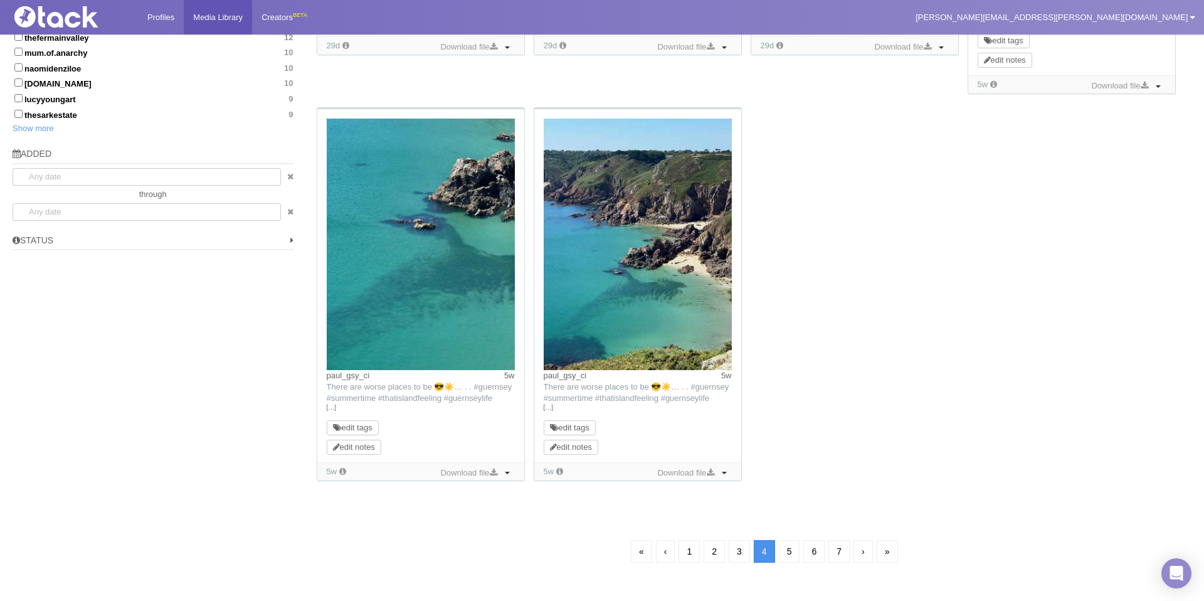
scroll to position [792, 0]
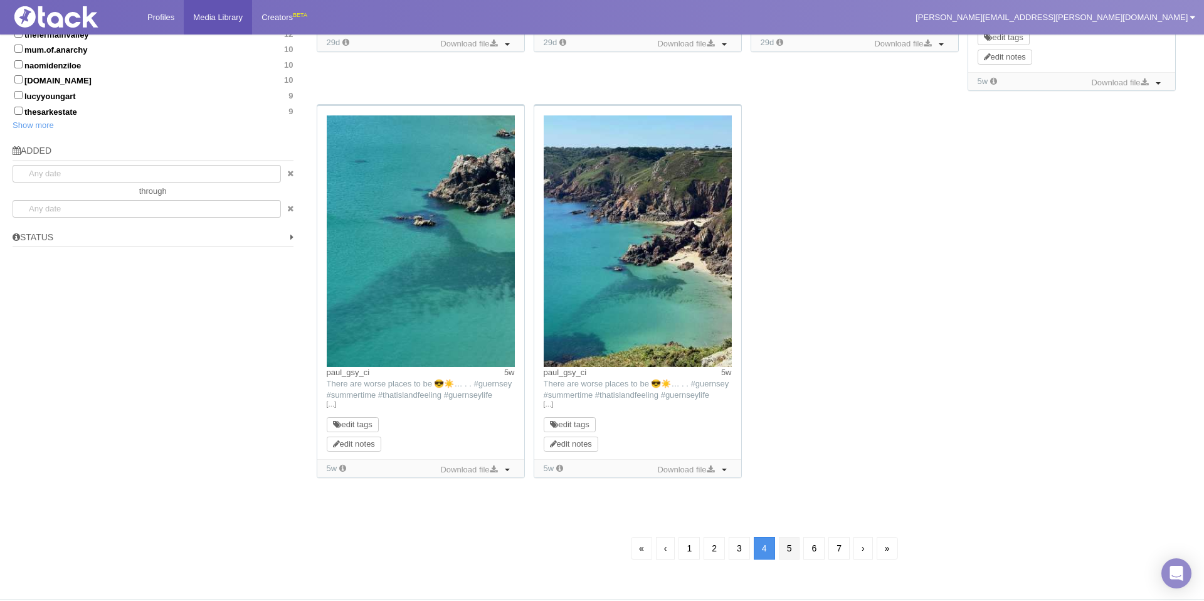
click at [792, 549] on link "5" at bounding box center [789, 548] width 21 height 23
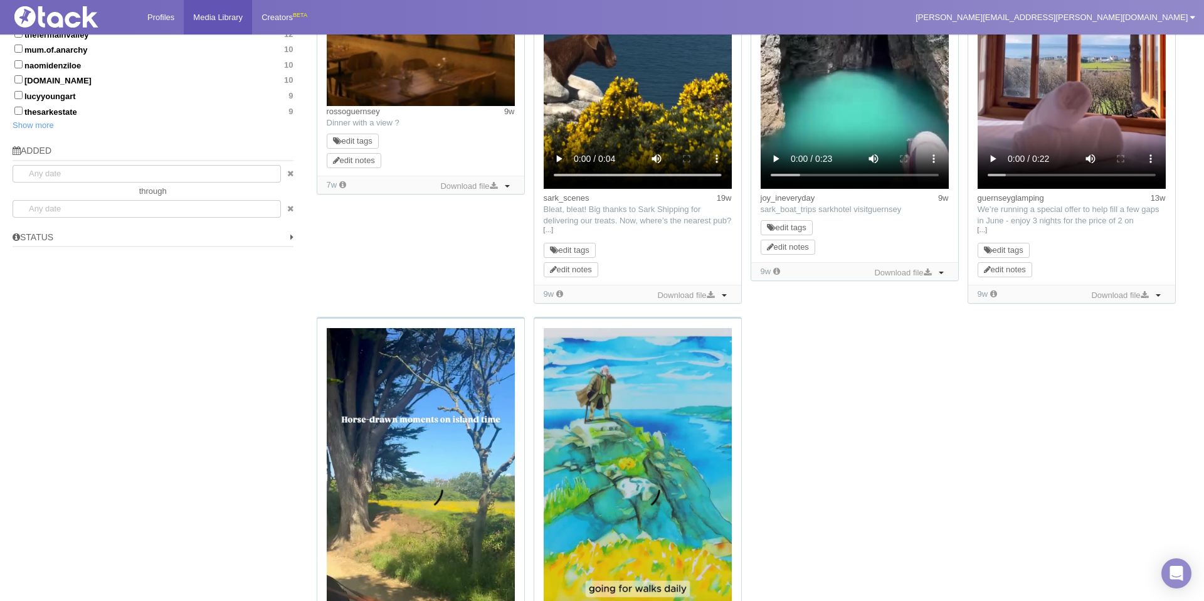
scroll to position [90, 0]
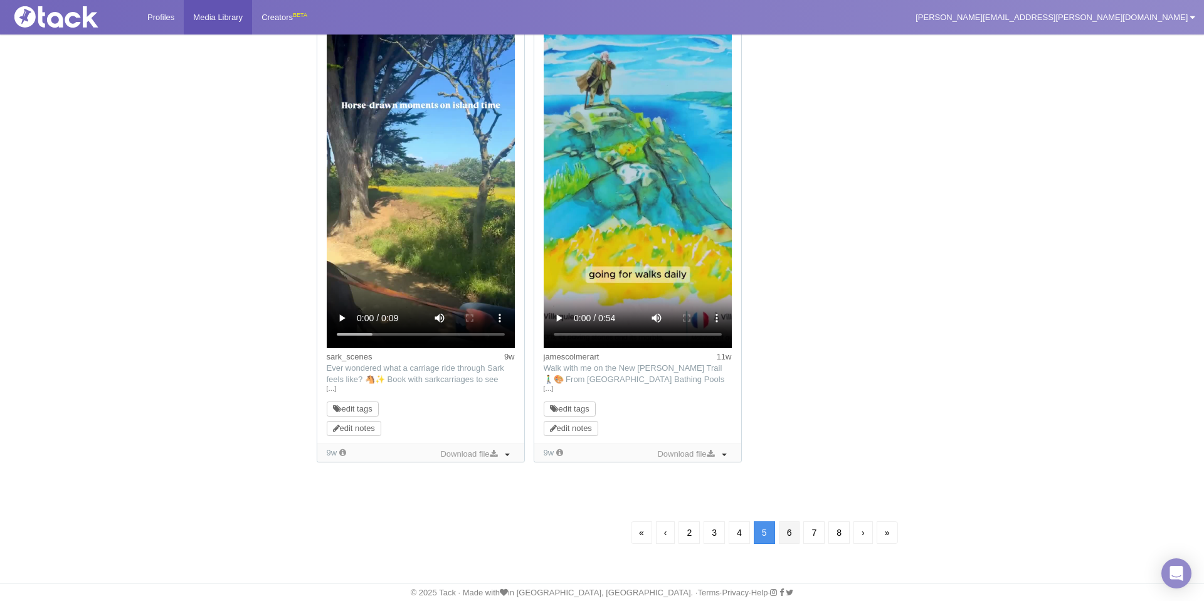
click at [789, 535] on link "6" at bounding box center [789, 532] width 21 height 23
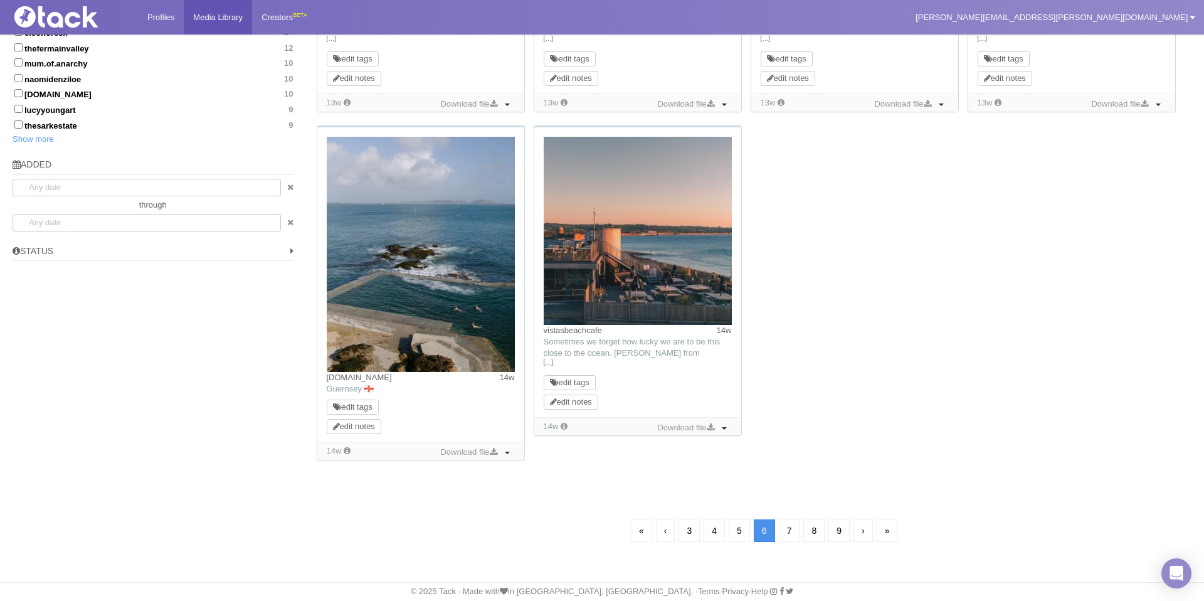
scroll to position [90, 0]
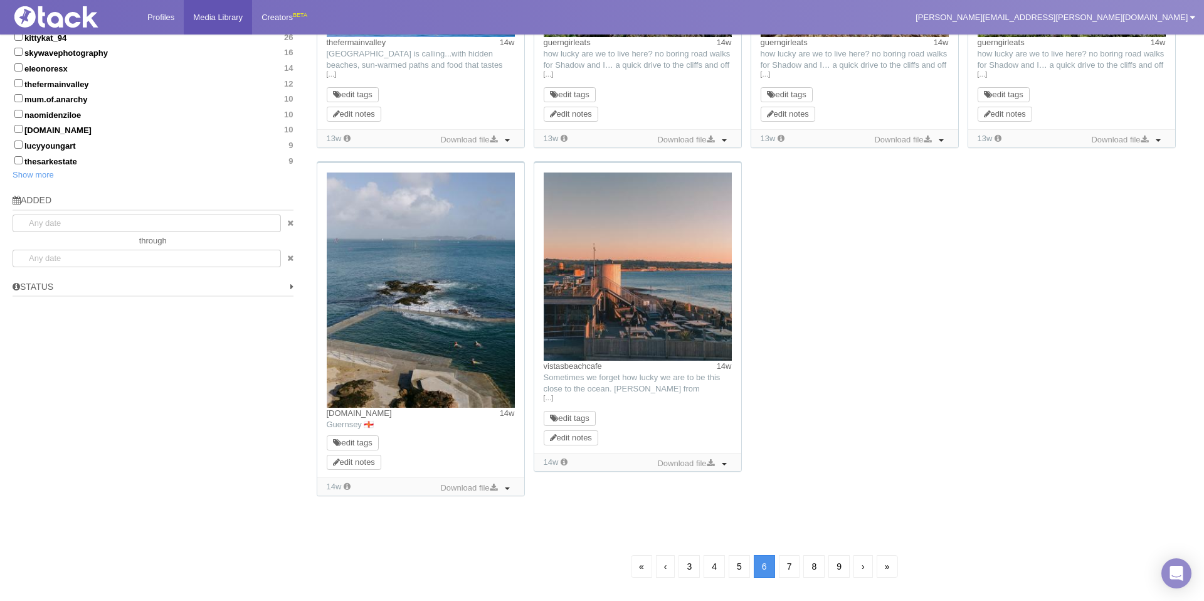
scroll to position [779, 0]
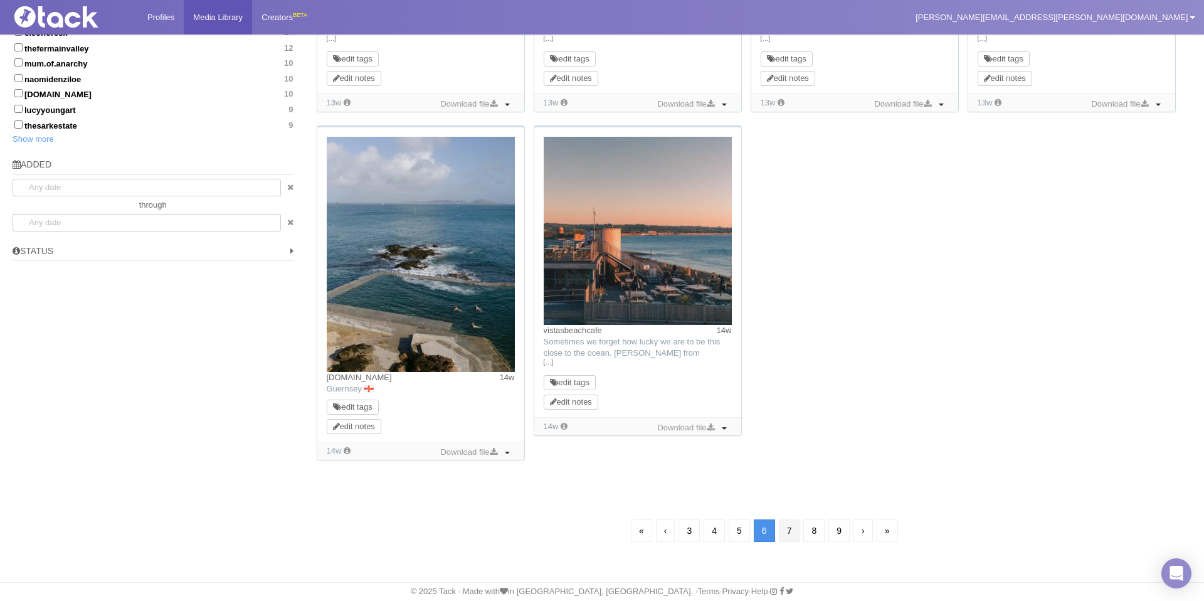
click at [794, 523] on link "7" at bounding box center [789, 530] width 21 height 23
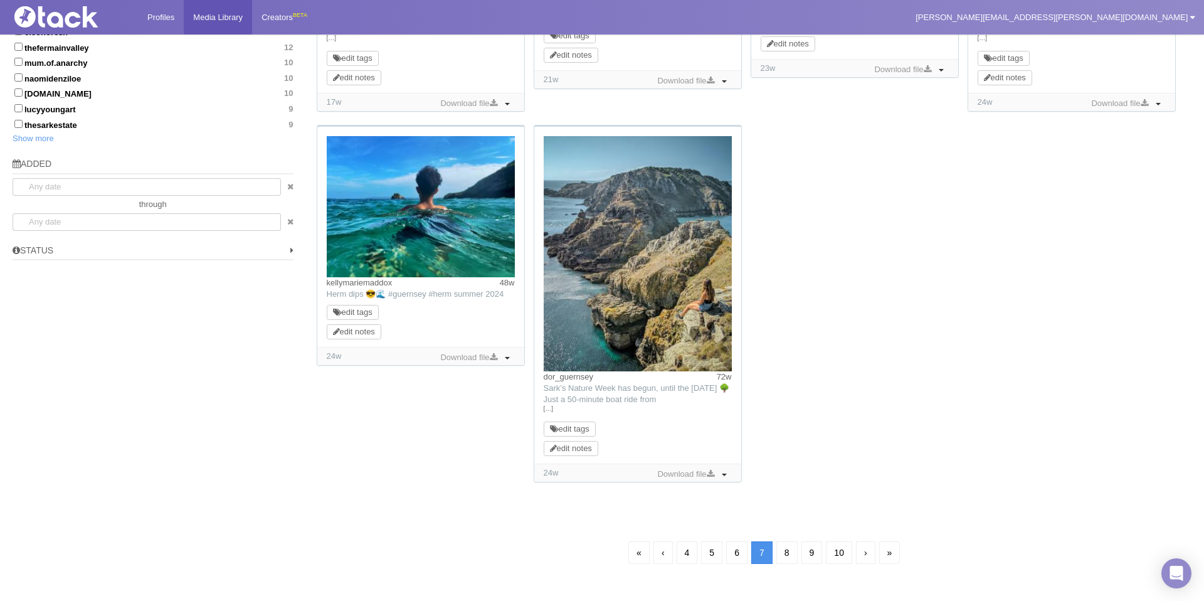
scroll to position [90, 0]
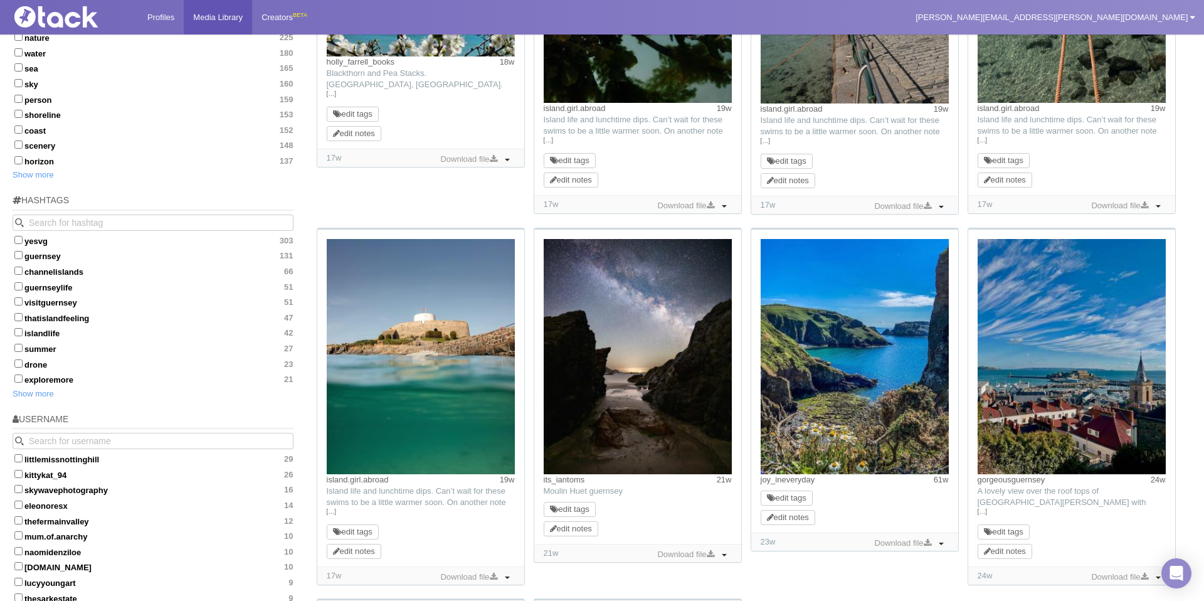
scroll to position [361, 0]
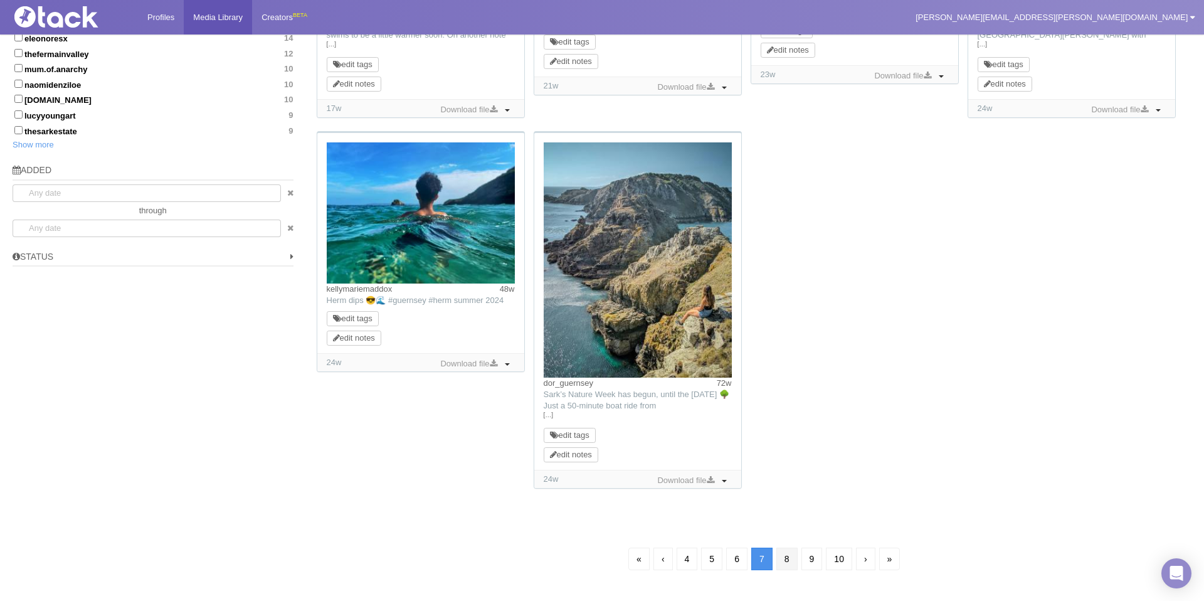
click at [786, 557] on link "8" at bounding box center [786, 558] width 21 height 23
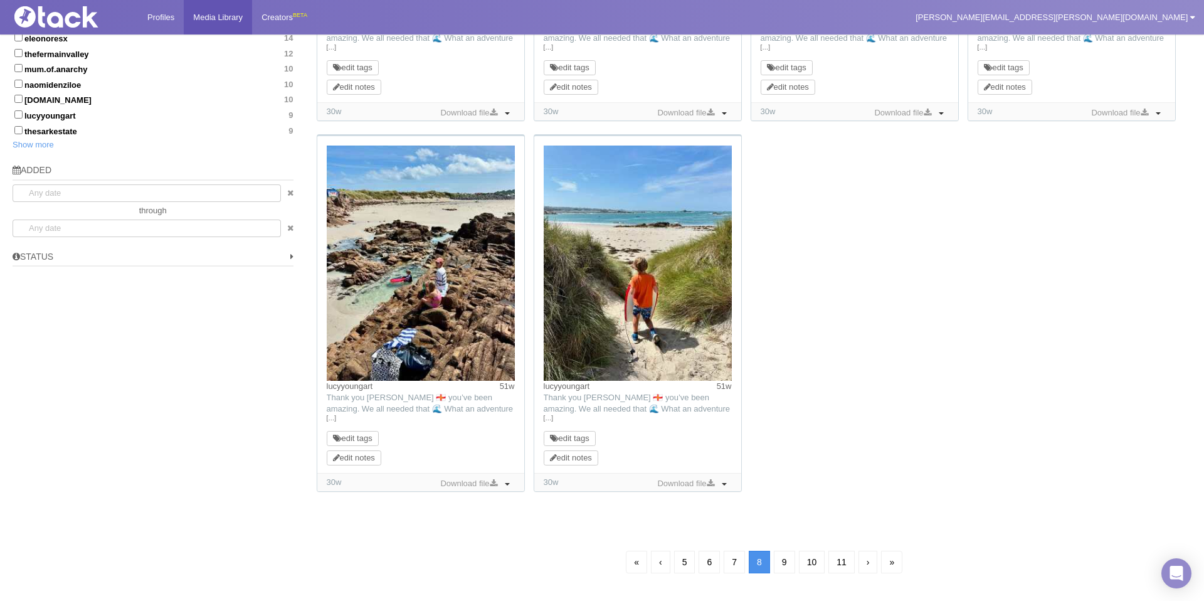
scroll to position [90, 0]
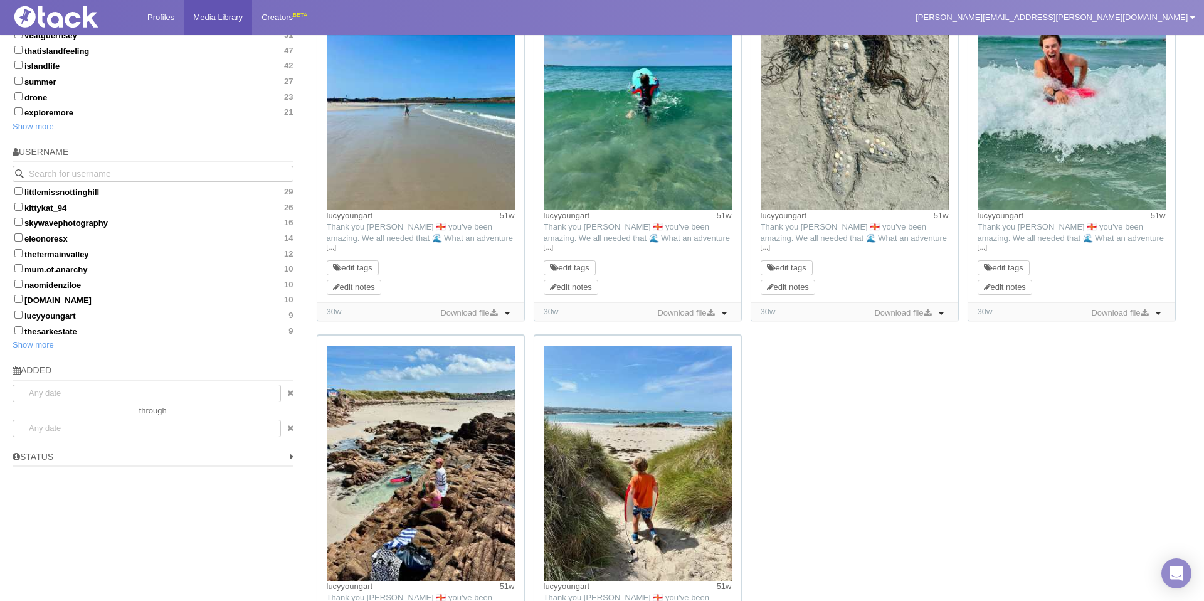
scroll to position [804, 0]
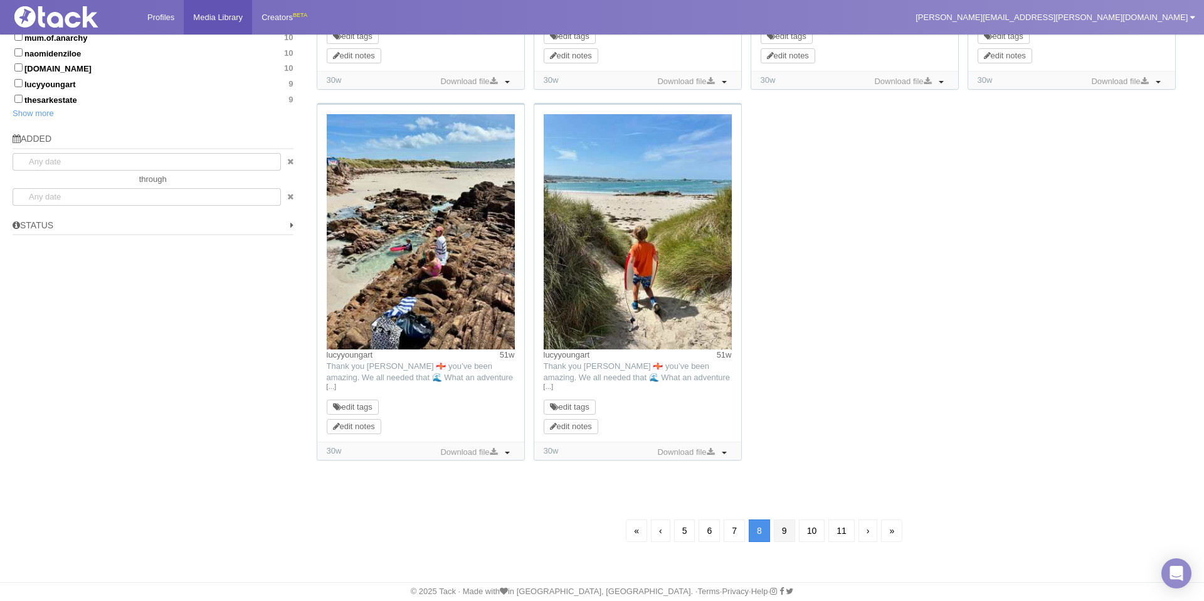
click at [786, 532] on link "9" at bounding box center [784, 530] width 21 height 23
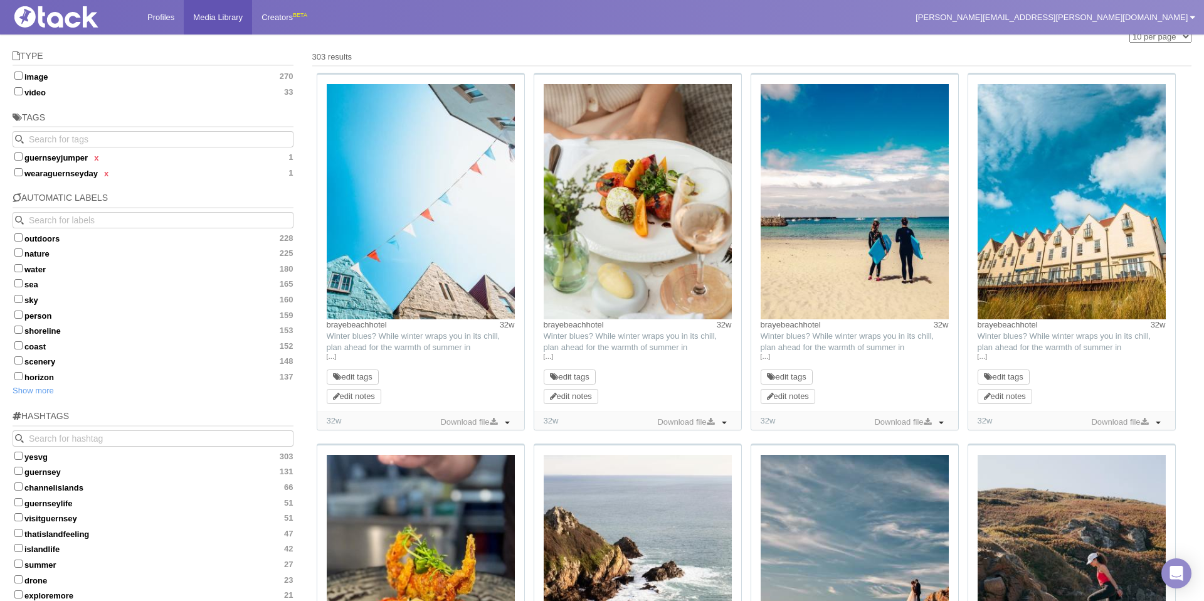
scroll to position [398, 0]
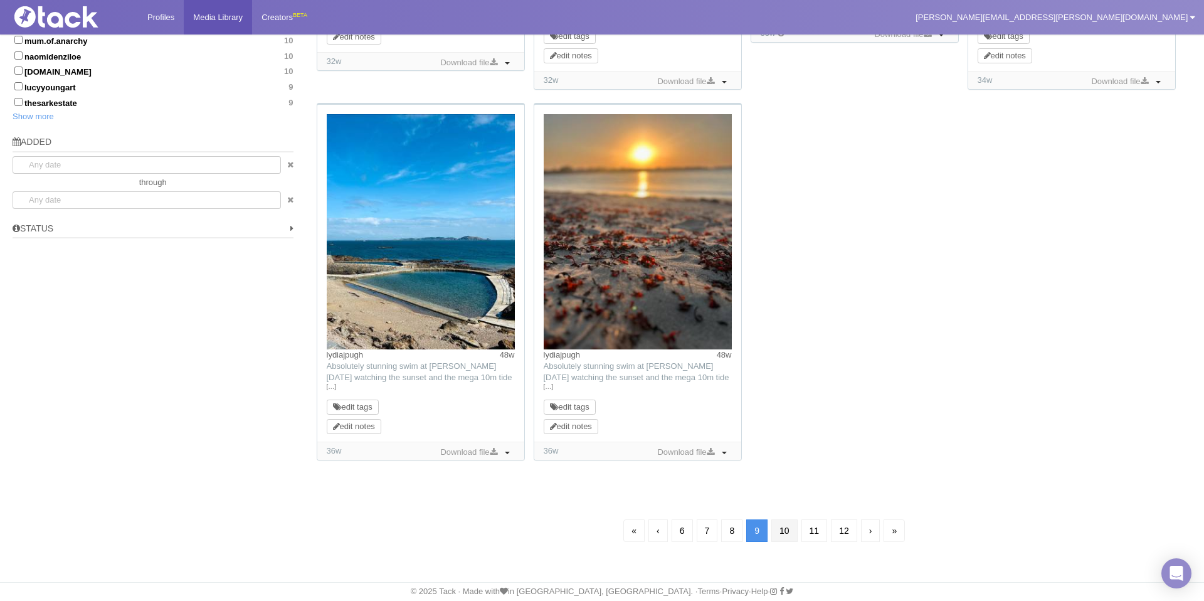
click at [784, 530] on link "10" at bounding box center [784, 530] width 26 height 23
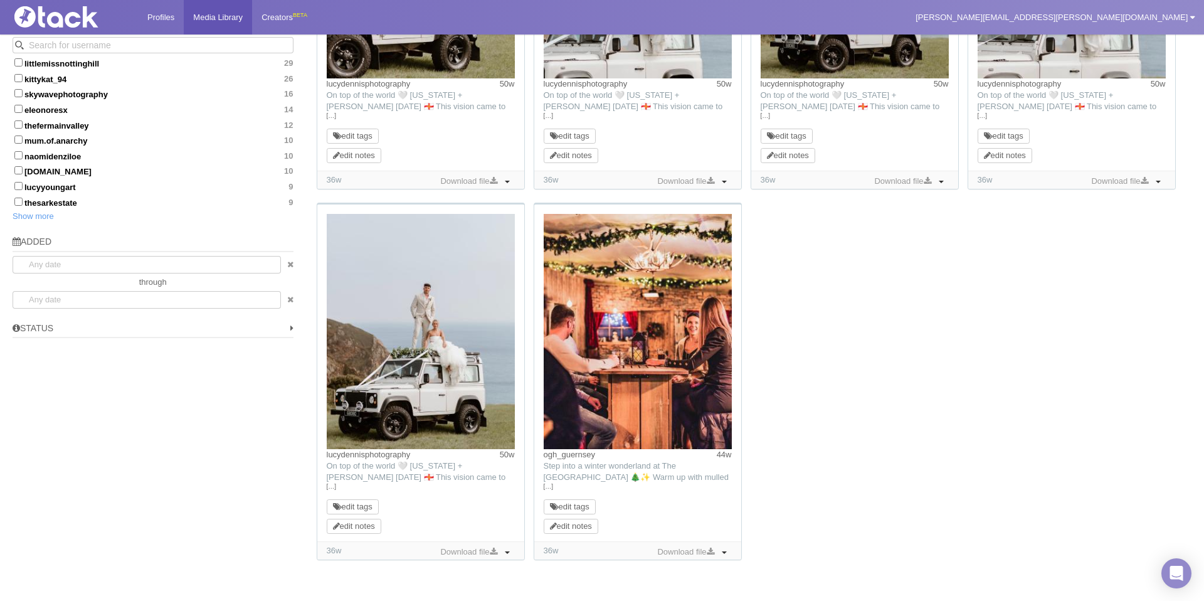
scroll to position [748, 0]
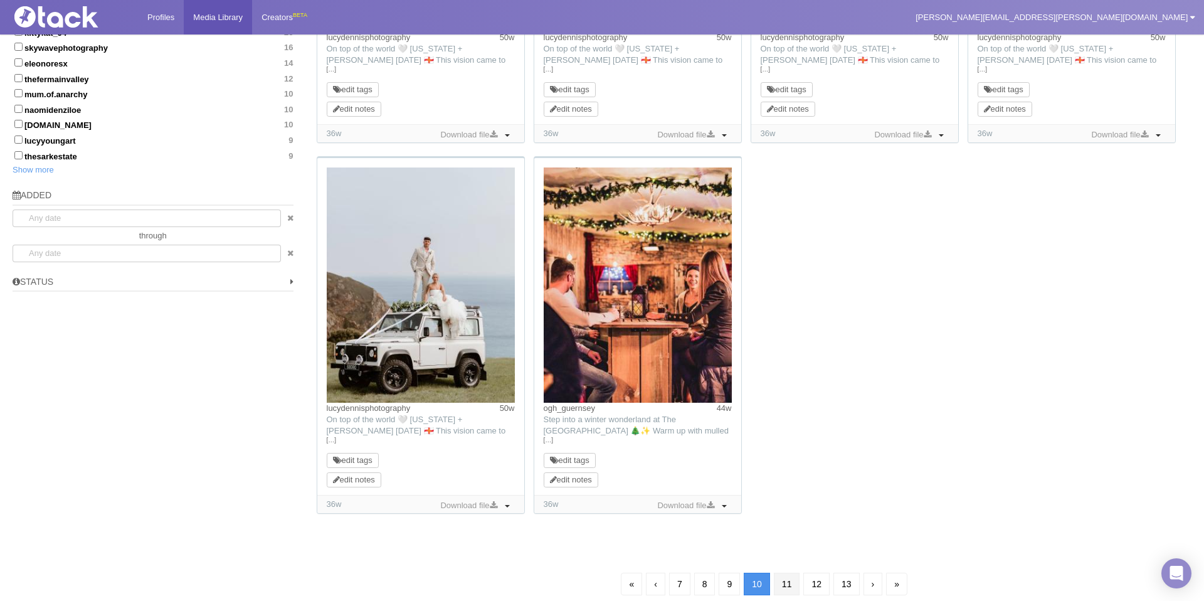
click at [793, 582] on link "11" at bounding box center [787, 583] width 26 height 23
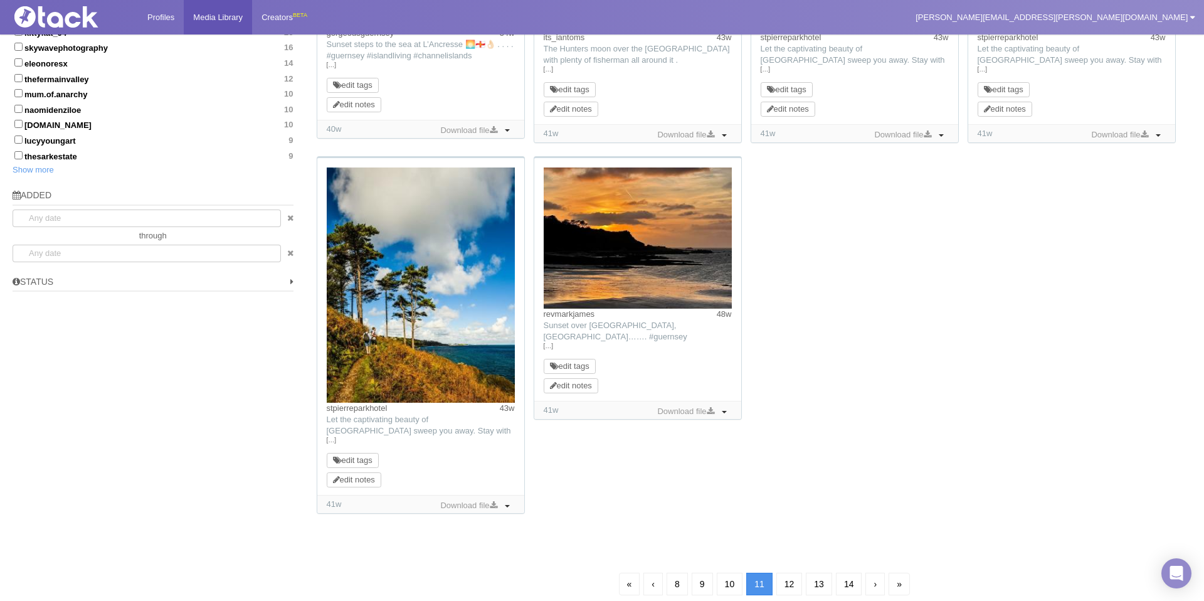
scroll to position [90, 0]
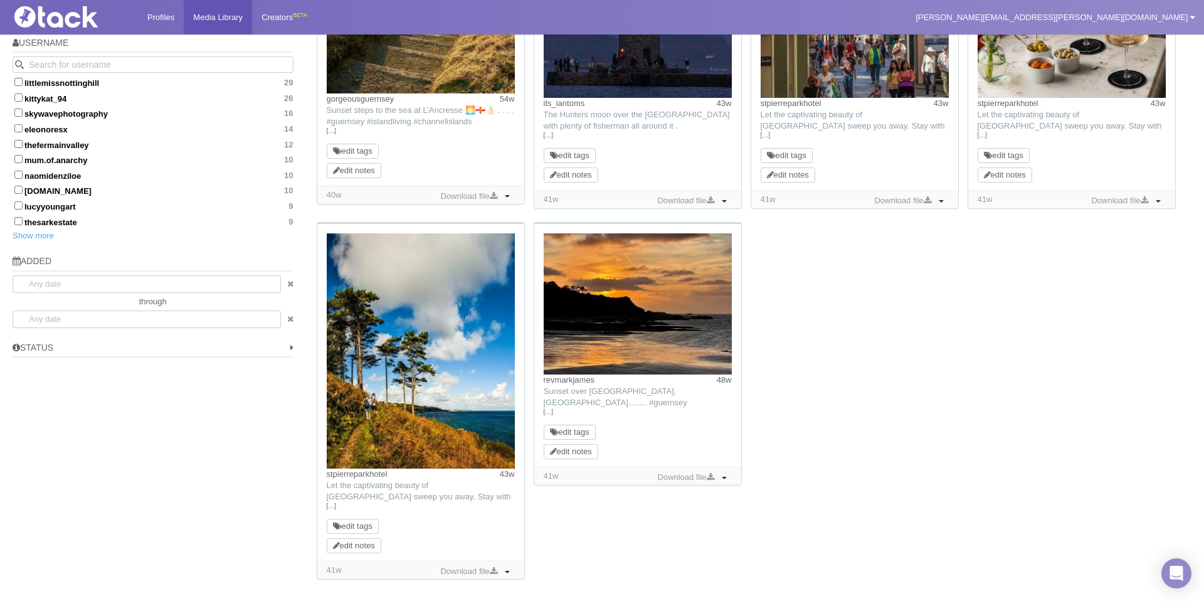
scroll to position [762, 0]
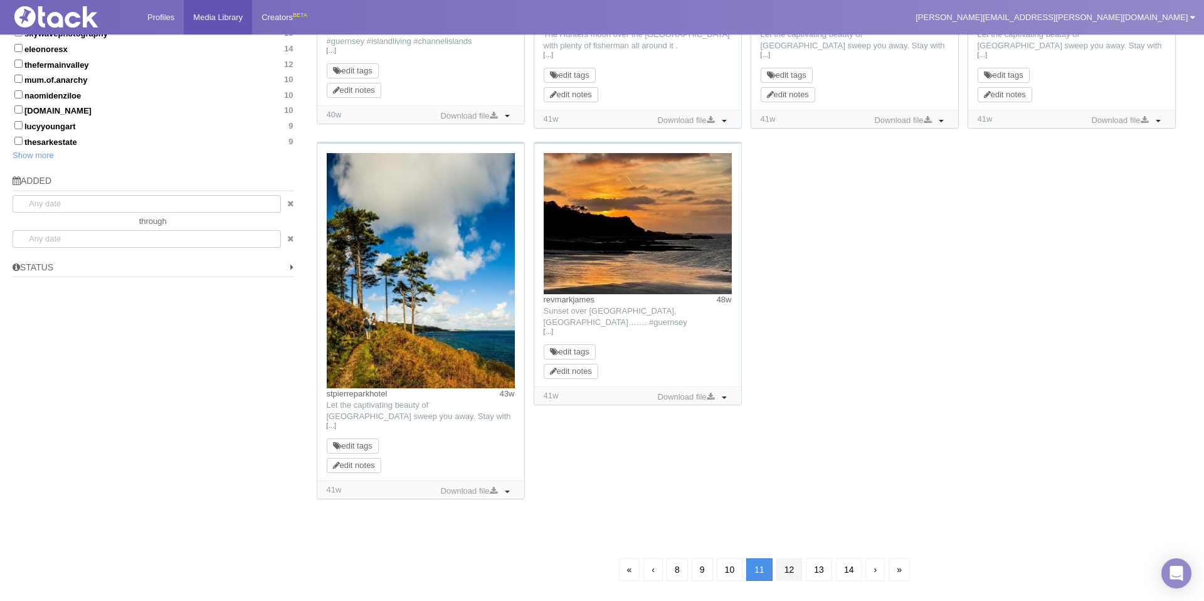
click at [792, 572] on link "12" at bounding box center [789, 569] width 26 height 23
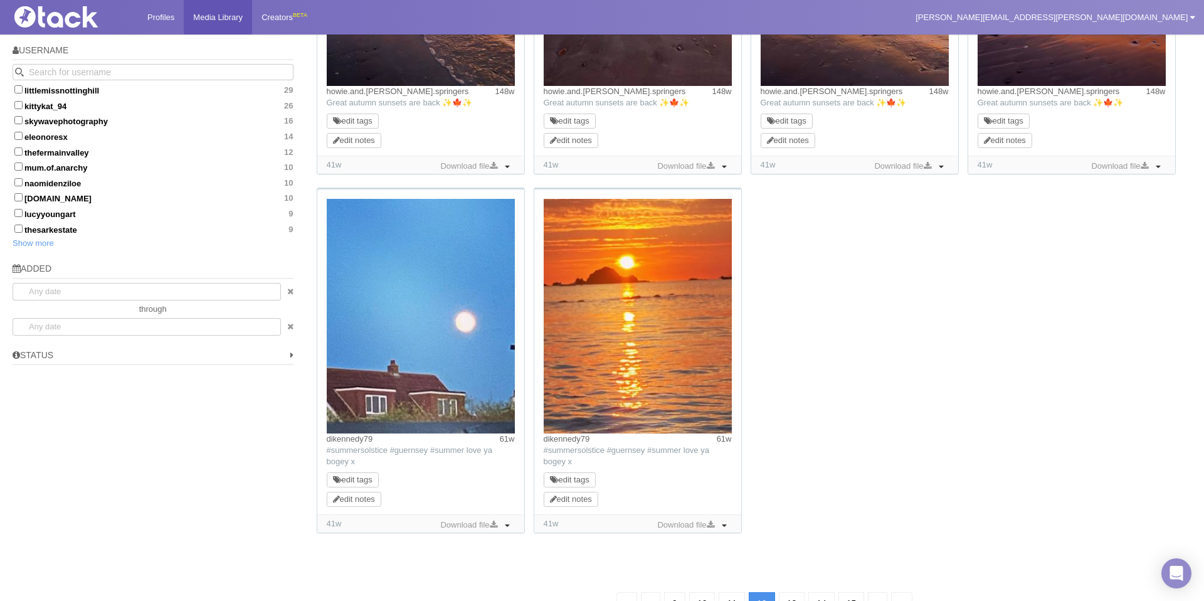
scroll to position [747, 0]
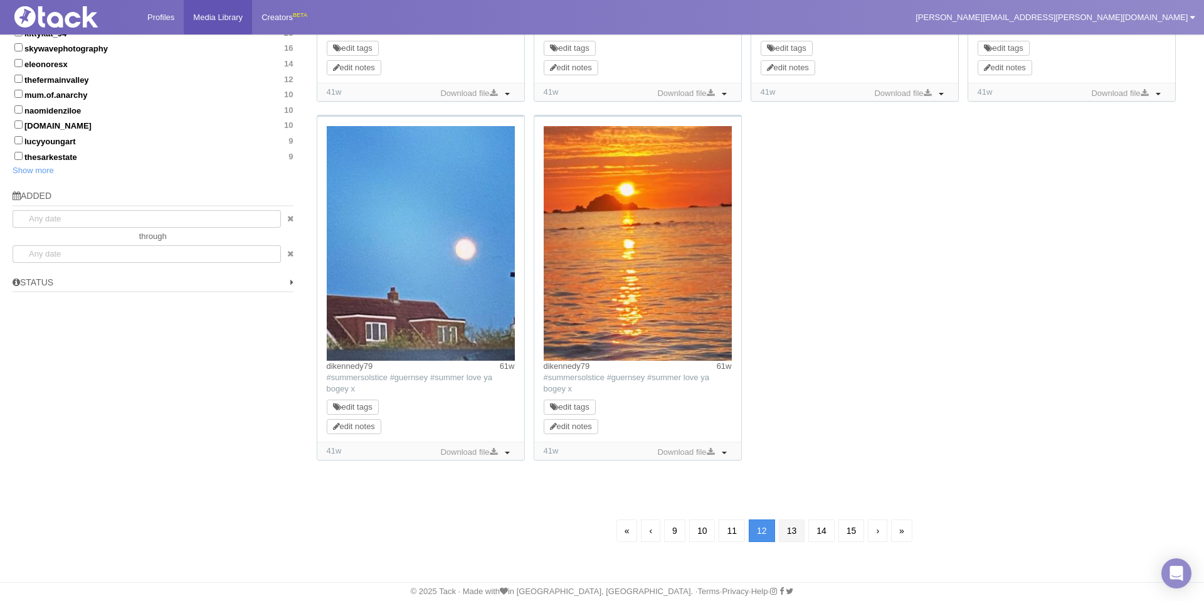
click at [786, 540] on link "13" at bounding box center [792, 530] width 26 height 23
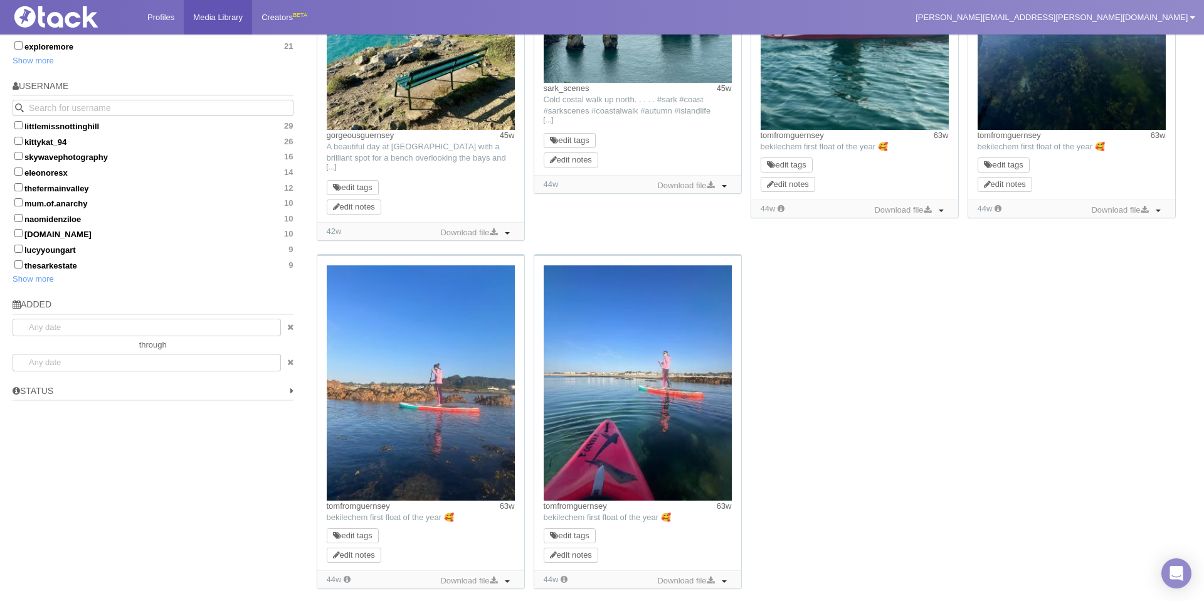
scroll to position [747, 0]
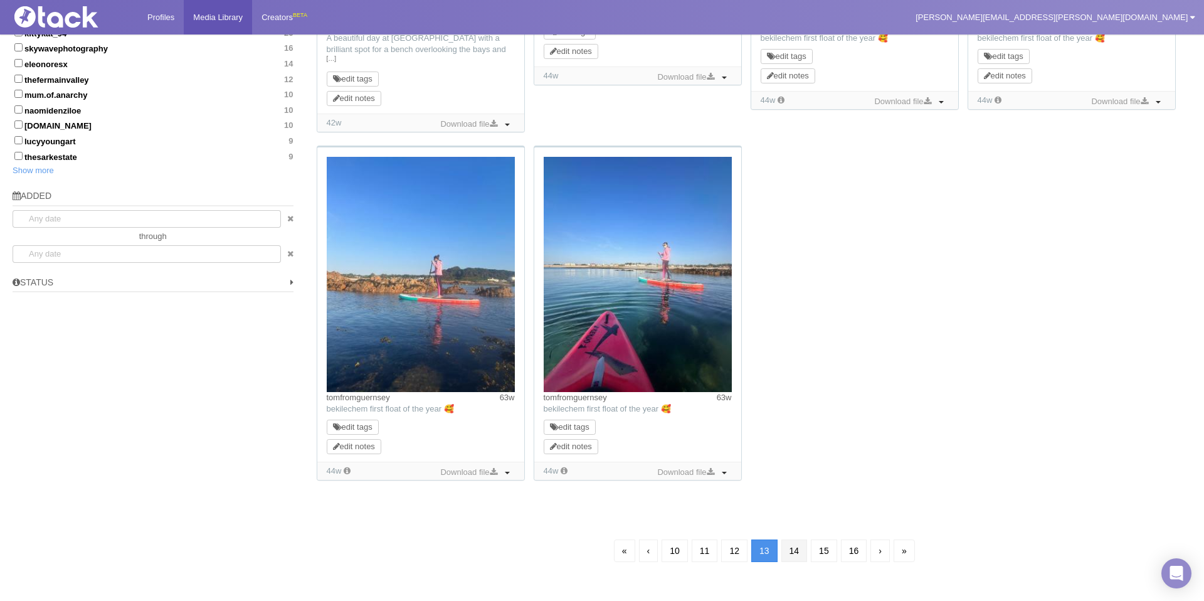
click at [790, 554] on link "14" at bounding box center [794, 550] width 26 height 23
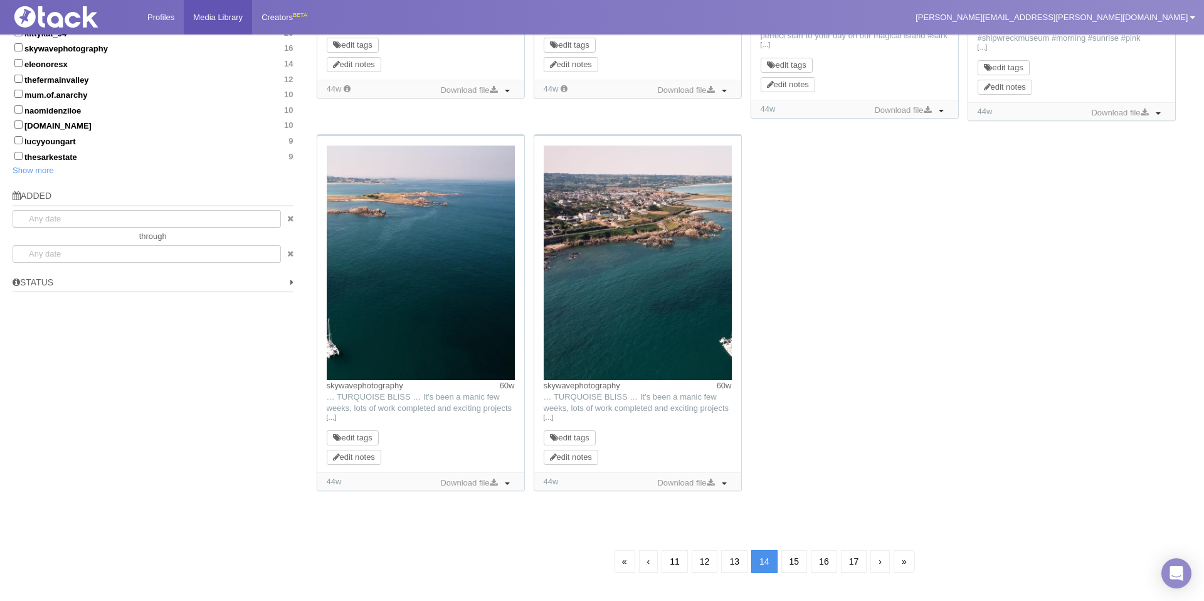
scroll to position [90, 0]
